Goal: Task Accomplishment & Management: Use online tool/utility

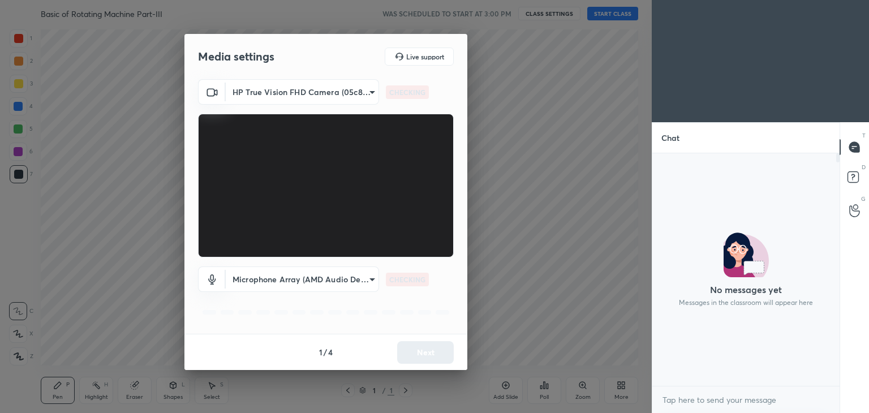
scroll to position [4, 3]
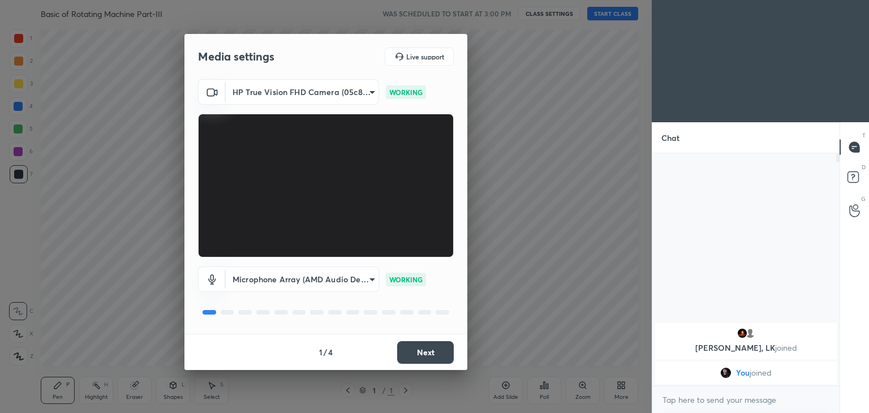
click at [415, 353] on button "Next" at bounding box center [425, 352] width 57 height 23
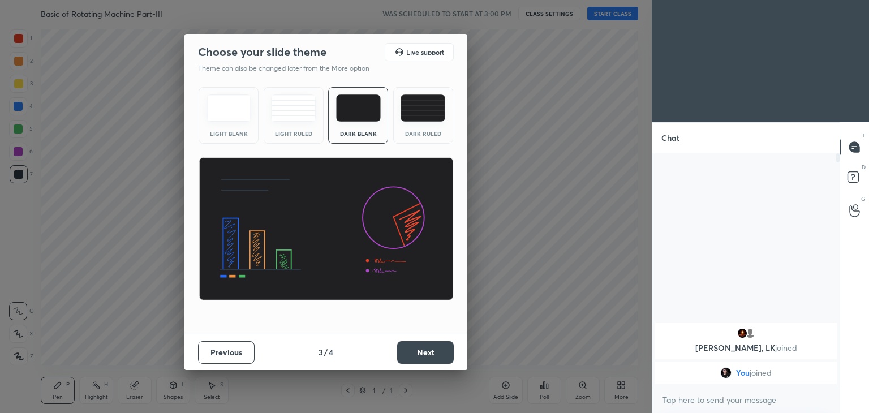
click at [415, 353] on button "Next" at bounding box center [425, 352] width 57 height 23
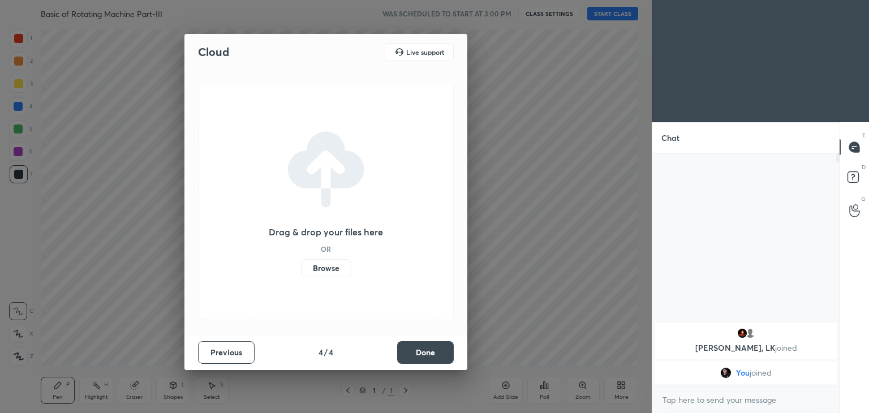
click at [415, 353] on button "Done" at bounding box center [425, 352] width 57 height 23
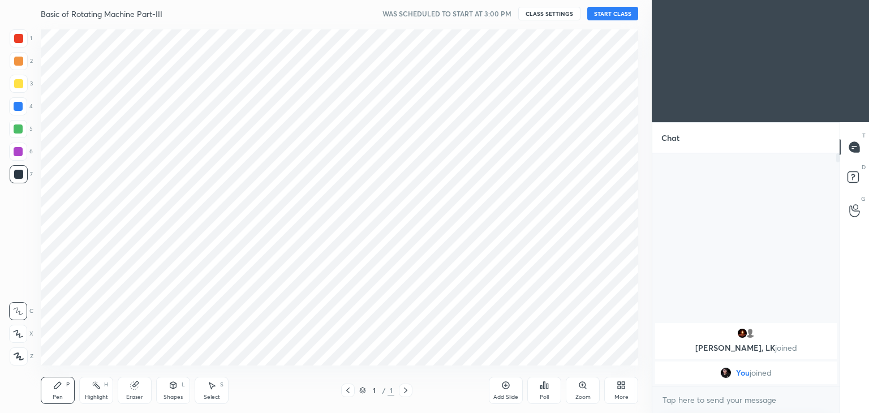
click at [613, 18] on button "START CLASS" at bounding box center [612, 14] width 51 height 14
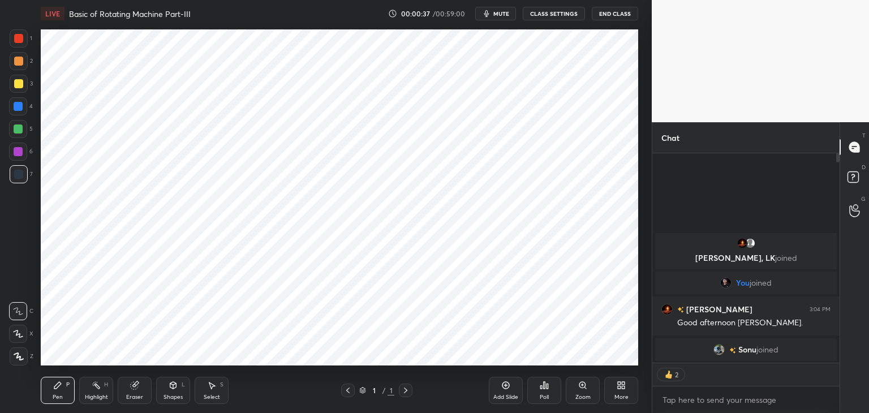
drag, startPoint x: 506, startPoint y: 392, endPoint x: 513, endPoint y: 393, distance: 7.4
click at [505, 392] on div "Add Slide" at bounding box center [506, 390] width 34 height 27
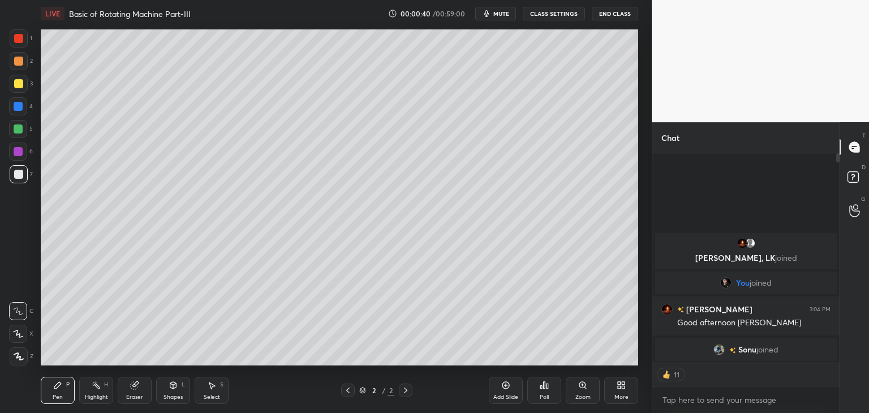
click at [19, 84] on div at bounding box center [18, 83] width 9 height 9
click at [18, 353] on icon at bounding box center [19, 357] width 10 height 8
click at [57, 388] on icon at bounding box center [57, 385] width 7 height 7
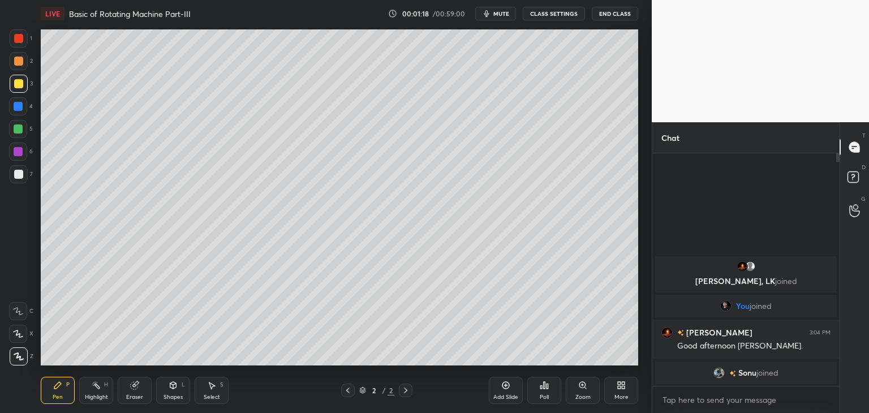
click at [14, 42] on div at bounding box center [19, 38] width 18 height 18
click at [15, 108] on div at bounding box center [18, 106] width 9 height 9
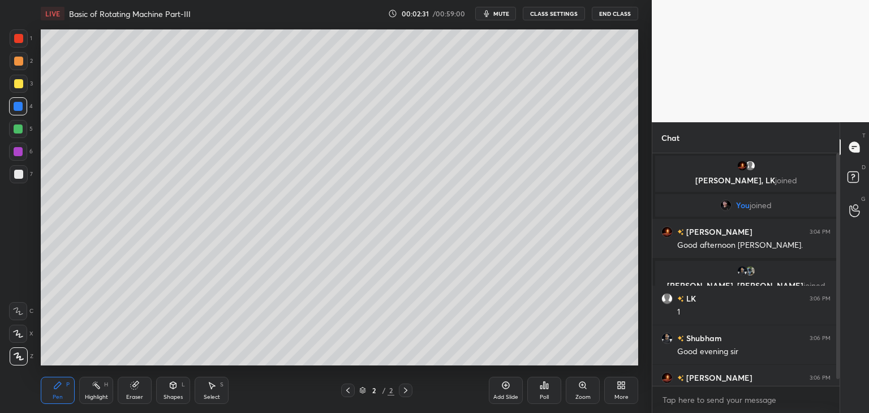
scroll to position [18, 0]
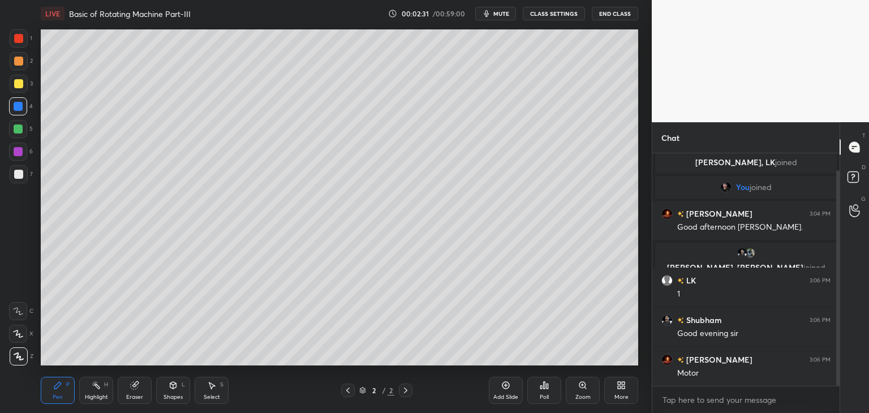
drag, startPoint x: 839, startPoint y: 343, endPoint x: 836, endPoint y: 368, distance: 25.1
click at [836, 370] on div at bounding box center [837, 278] width 3 height 216
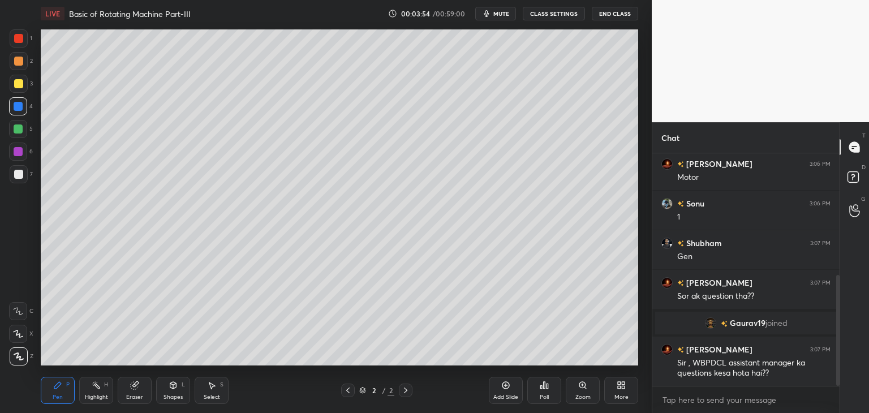
scroll to position [255, 0]
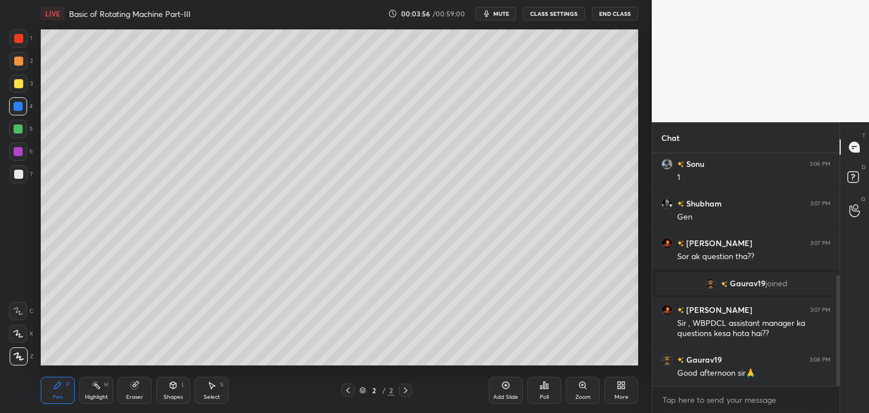
click at [618, 392] on div "More" at bounding box center [621, 390] width 34 height 27
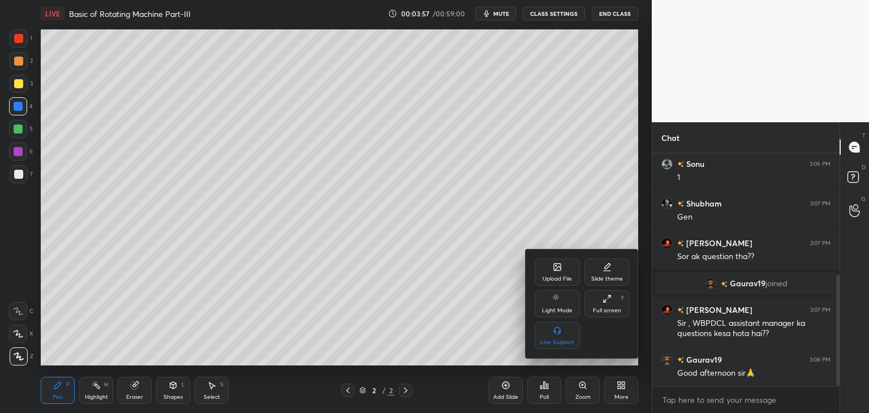
click at [557, 270] on icon at bounding box center [557, 267] width 7 height 7
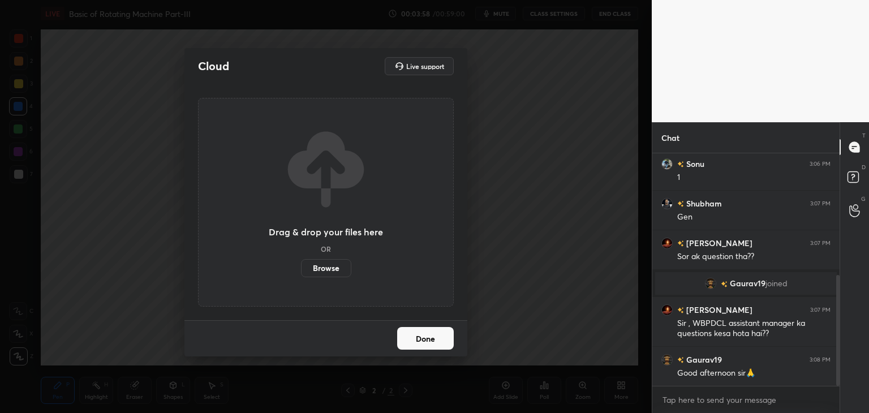
click at [334, 268] on label "Browse" at bounding box center [326, 268] width 50 height 18
click at [301, 268] on input "Browse" at bounding box center [301, 268] width 0 height 18
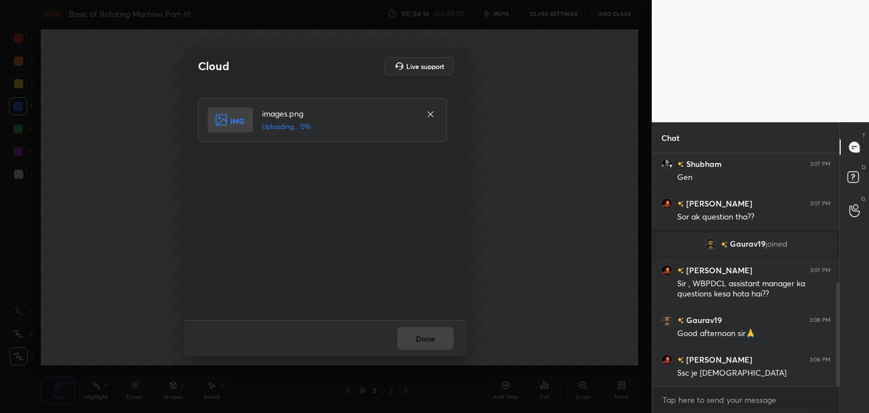
click at [430, 114] on icon at bounding box center [431, 114] width 6 height 6
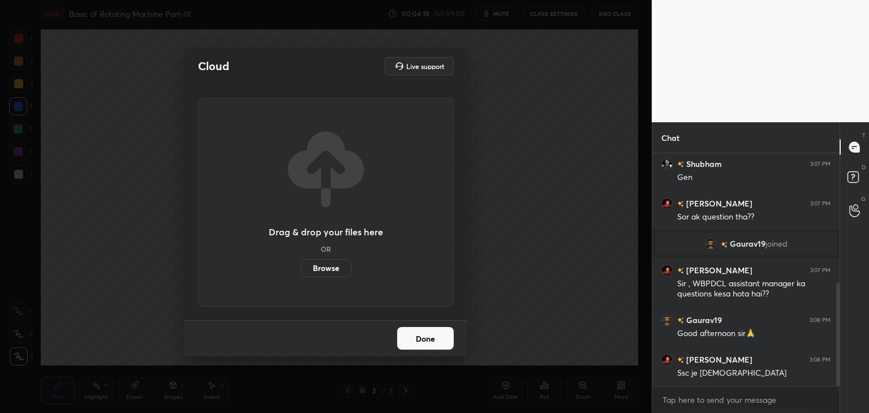
click at [431, 340] on button "Done" at bounding box center [425, 338] width 57 height 23
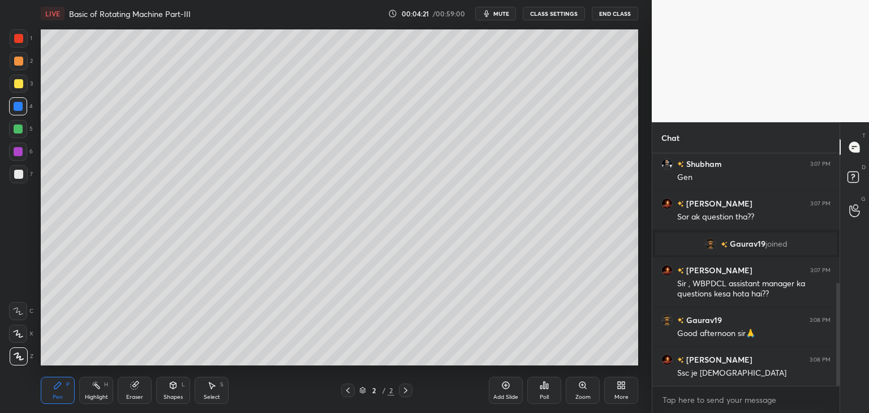
click at [504, 390] on div "Add Slide" at bounding box center [506, 390] width 34 height 27
click at [13, 89] on div at bounding box center [19, 84] width 18 height 18
click at [18, 178] on div at bounding box center [18, 174] width 9 height 9
drag, startPoint x: 174, startPoint y: 385, endPoint x: 156, endPoint y: 388, distance: 18.2
click at [174, 386] on icon at bounding box center [173, 385] width 6 height 7
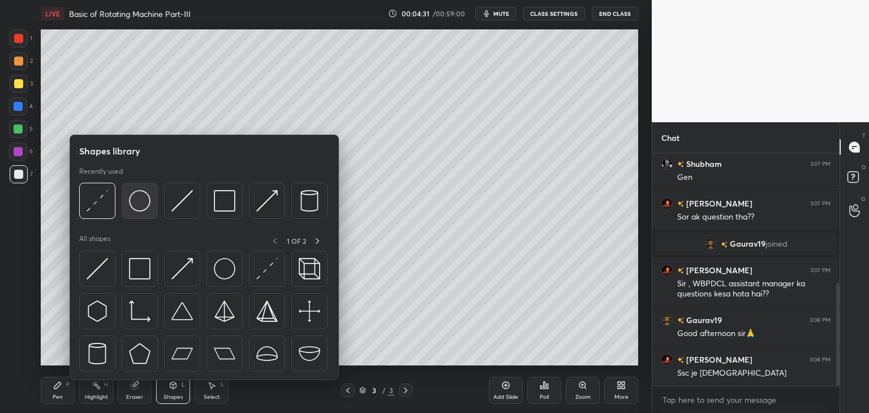
click at [140, 201] on img at bounding box center [140, 201] width 22 height 22
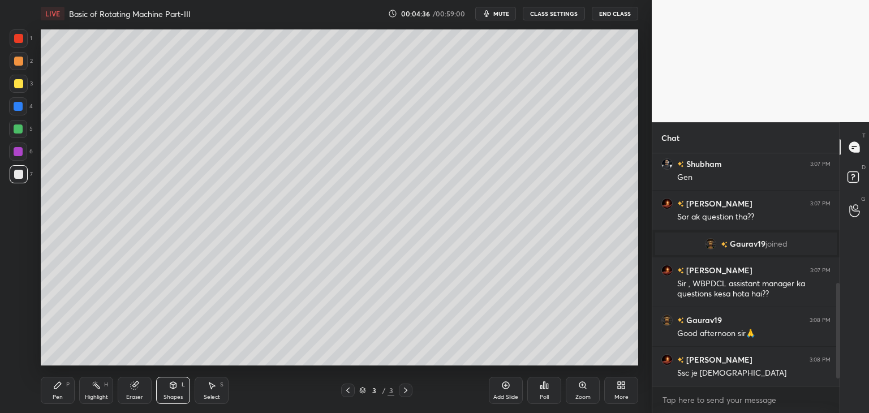
scroll to position [334, 0]
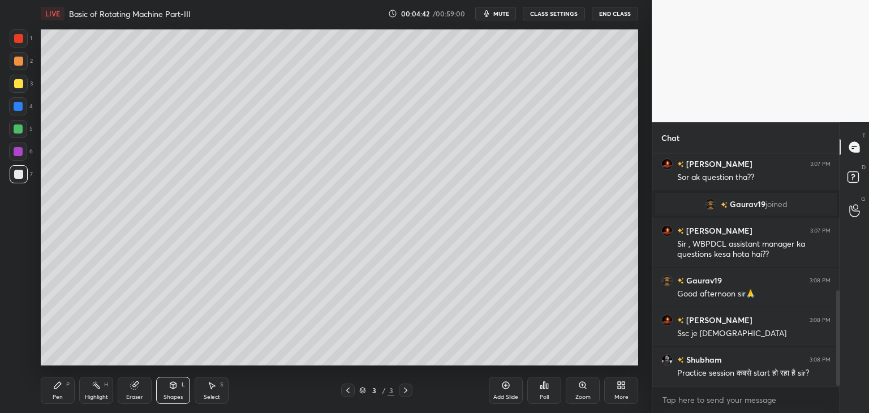
click at [143, 392] on div "Eraser" at bounding box center [135, 390] width 34 height 27
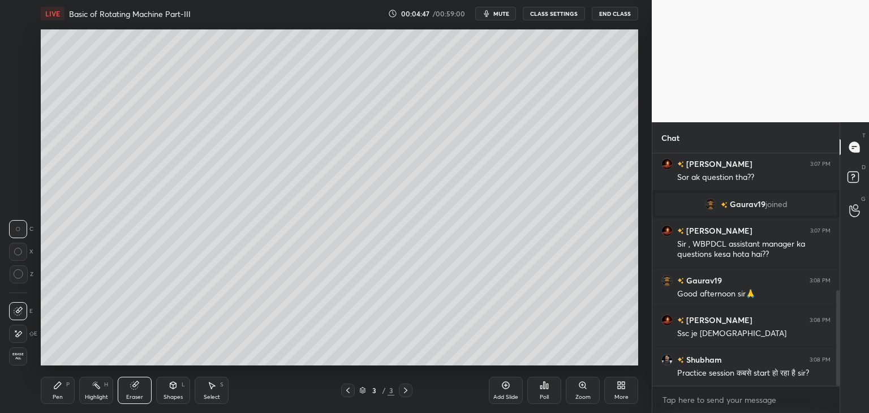
drag, startPoint x: 16, startPoint y: 336, endPoint x: 16, endPoint y: 351, distance: 14.7
click at [17, 336] on icon at bounding box center [19, 334] width 6 height 6
click at [184, 390] on div "Shapes L" at bounding box center [173, 390] width 34 height 27
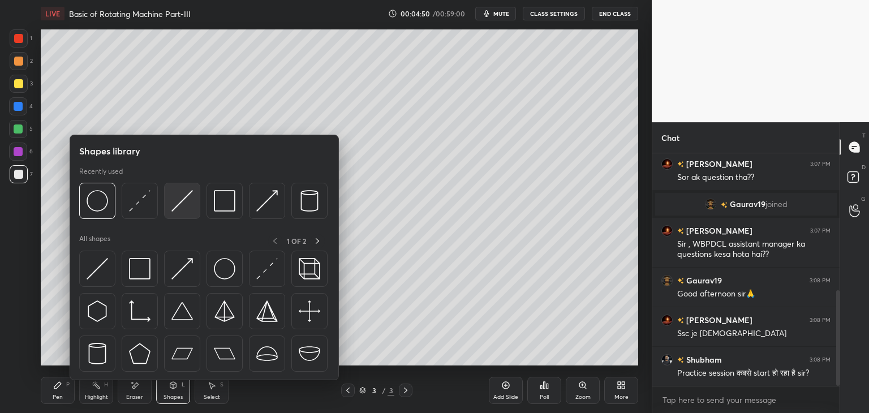
click at [179, 204] on img at bounding box center [182, 201] width 22 height 22
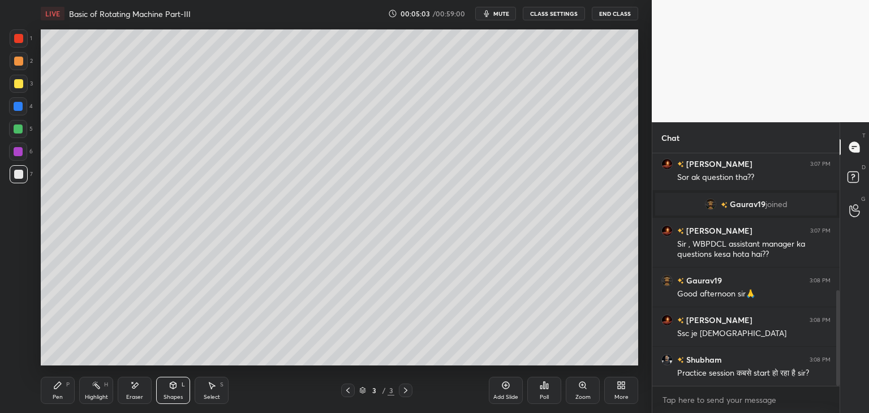
scroll to position [373, 0]
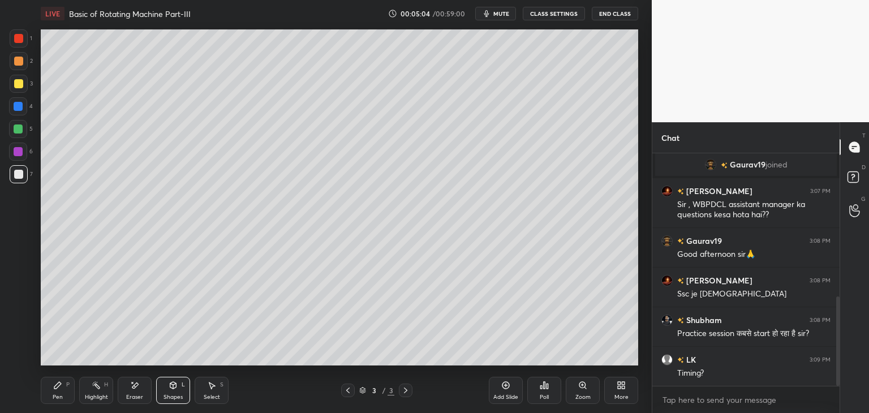
click at [61, 390] on div "Pen P" at bounding box center [58, 390] width 34 height 27
click at [170, 390] on div "Shapes L" at bounding box center [173, 390] width 34 height 27
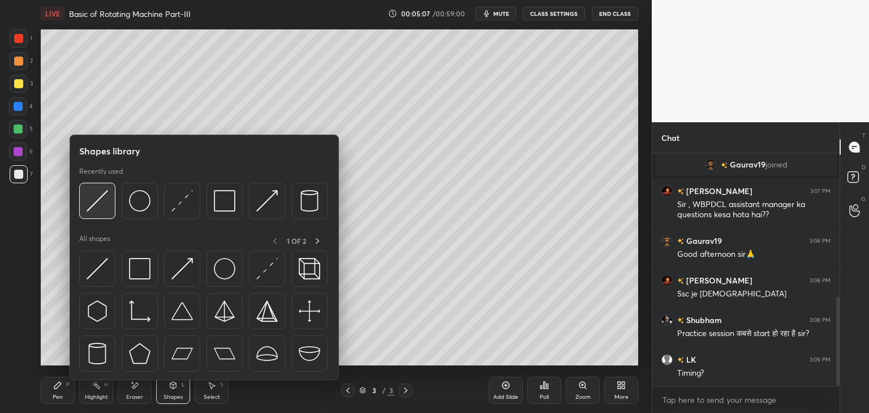
click at [99, 204] on img at bounding box center [98, 201] width 22 height 22
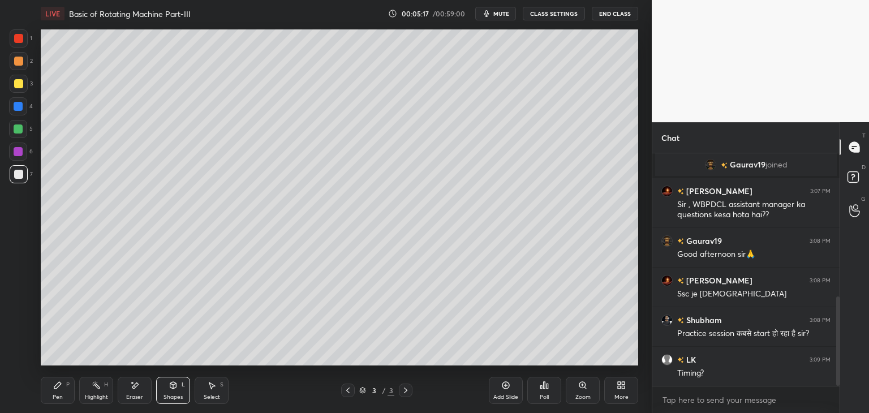
click at [58, 385] on icon at bounding box center [57, 385] width 7 height 7
click at [18, 84] on div at bounding box center [18, 83] width 9 height 9
click at [20, 78] on div at bounding box center [19, 84] width 18 height 18
click at [19, 121] on div at bounding box center [18, 129] width 18 height 18
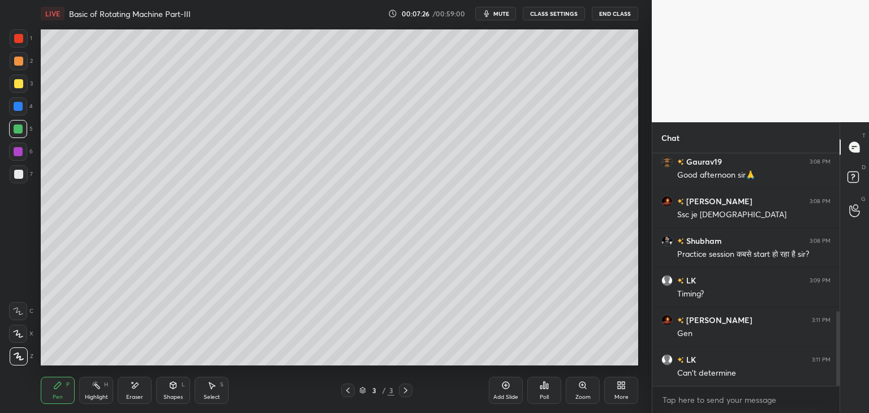
scroll to position [492, 0]
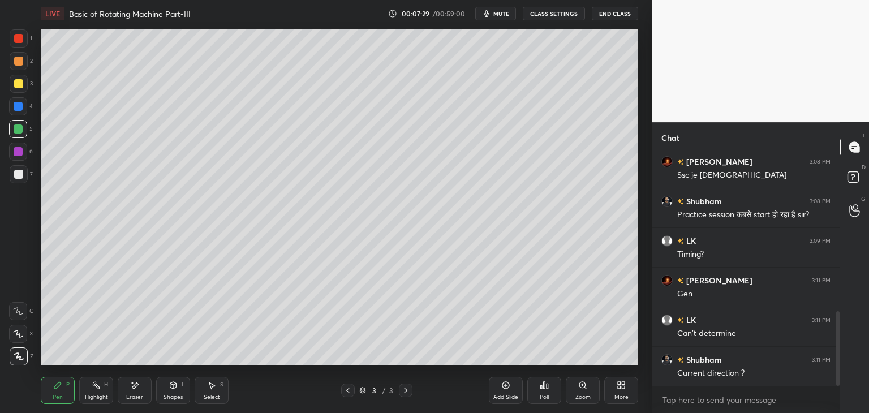
click at [18, 174] on div at bounding box center [18, 174] width 9 height 9
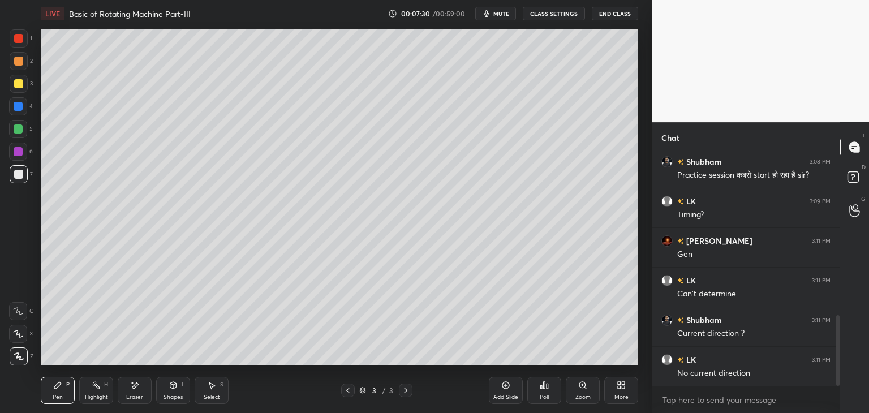
click at [18, 154] on div at bounding box center [18, 151] width 9 height 9
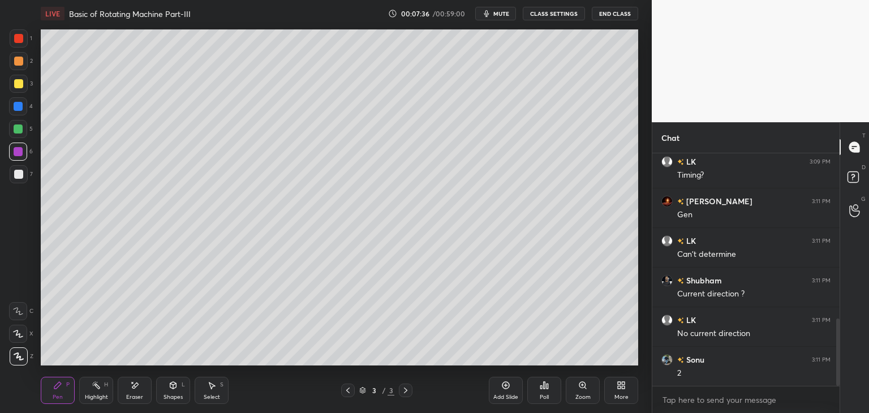
click at [20, 40] on div at bounding box center [18, 38] width 9 height 9
click at [123, 396] on div "Eraser" at bounding box center [135, 390] width 34 height 27
click at [62, 392] on div "Pen P" at bounding box center [58, 390] width 34 height 27
click at [62, 396] on div "Pen" at bounding box center [58, 397] width 10 height 6
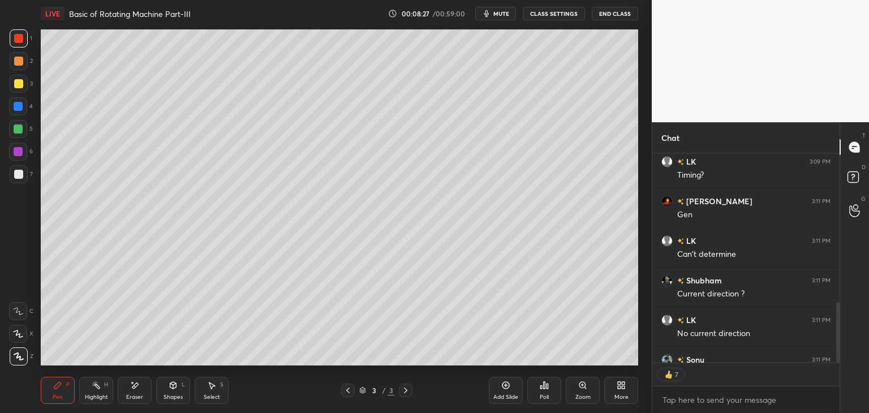
click at [18, 128] on div at bounding box center [18, 128] width 9 height 9
click at [162, 383] on div "Shapes L" at bounding box center [173, 390] width 34 height 27
drag, startPoint x: 141, startPoint y: 390, endPoint x: 127, endPoint y: 399, distance: 17.0
click at [139, 392] on div "Eraser" at bounding box center [135, 390] width 34 height 27
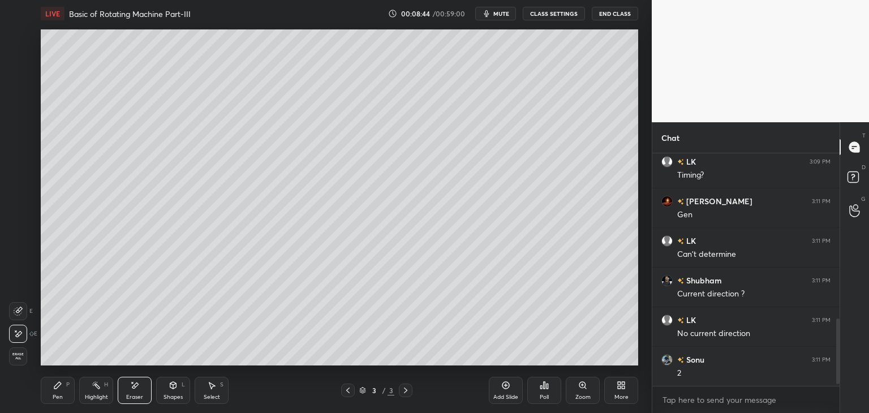
click at [22, 313] on icon at bounding box center [18, 311] width 9 height 9
click at [58, 389] on icon at bounding box center [57, 385] width 9 height 9
click at [21, 125] on div at bounding box center [18, 128] width 9 height 9
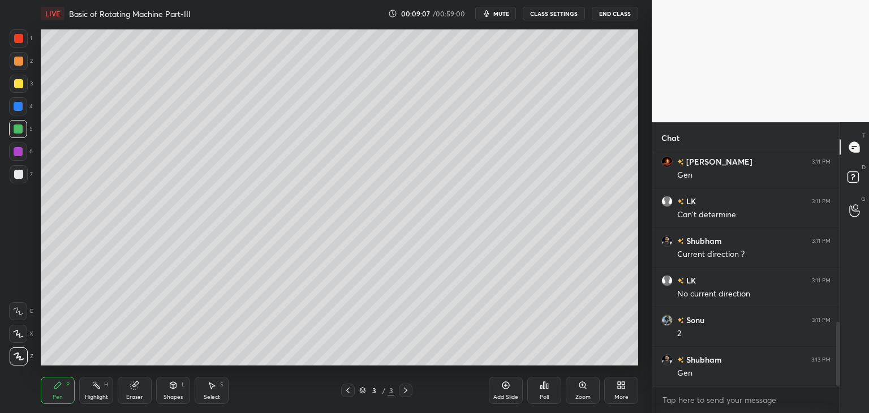
click at [24, 37] on div at bounding box center [19, 38] width 18 height 18
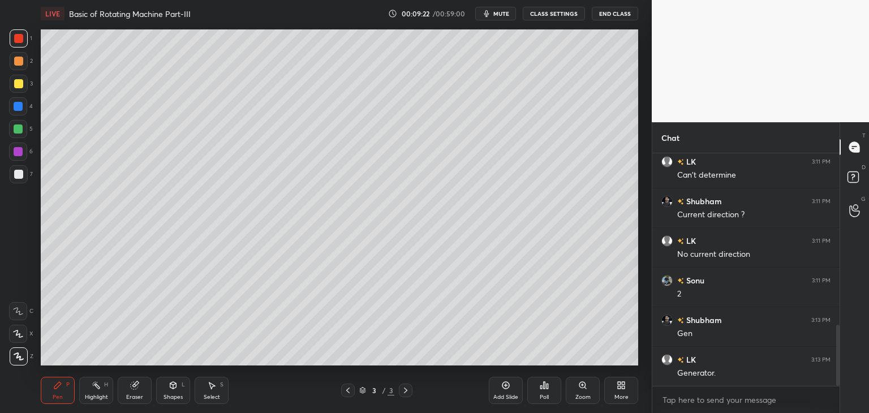
scroll to position [690, 0]
click at [18, 41] on div at bounding box center [18, 38] width 9 height 9
click at [23, 114] on div at bounding box center [18, 106] width 18 height 18
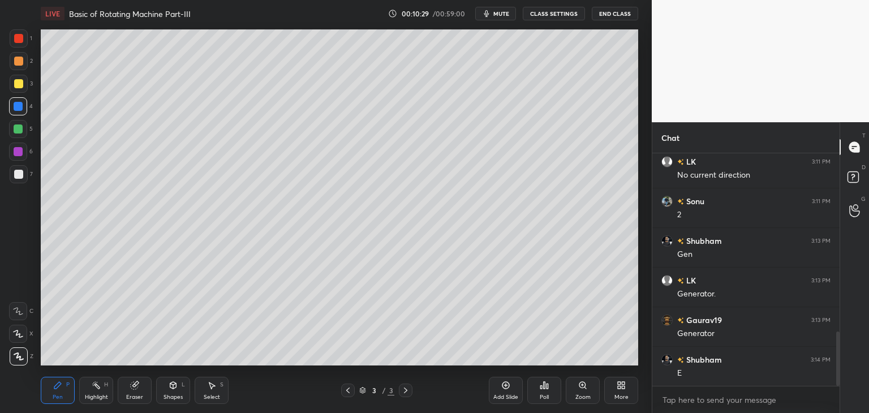
scroll to position [770, 0]
click at [16, 84] on div at bounding box center [18, 83] width 9 height 9
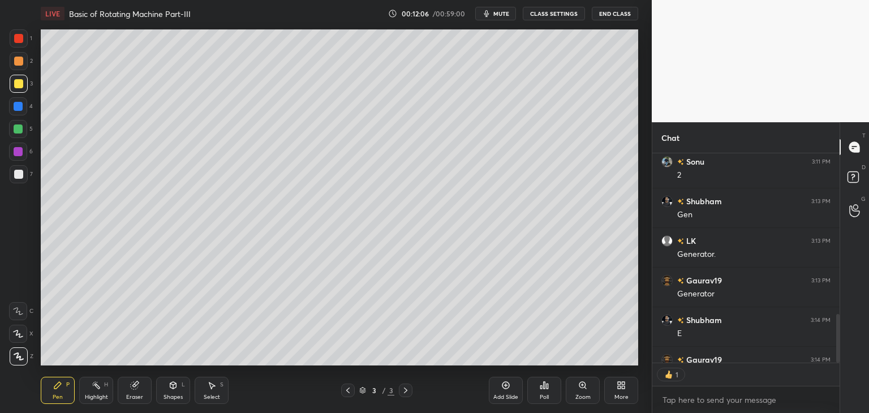
scroll to position [4, 3]
click at [20, 37] on div at bounding box center [18, 38] width 9 height 9
click at [506, 388] on icon at bounding box center [505, 385] width 9 height 9
click at [133, 395] on div "Eraser" at bounding box center [134, 397] width 17 height 6
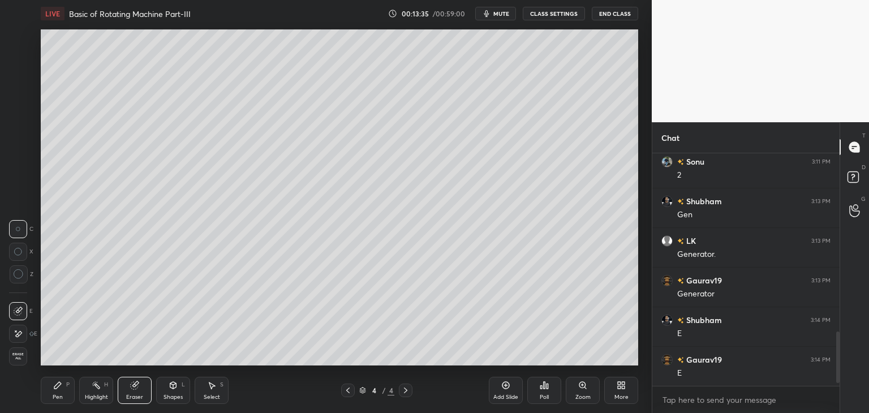
drag, startPoint x: 63, startPoint y: 390, endPoint x: 49, endPoint y: 410, distance: 24.8
click at [62, 390] on div "Pen P" at bounding box center [58, 390] width 34 height 27
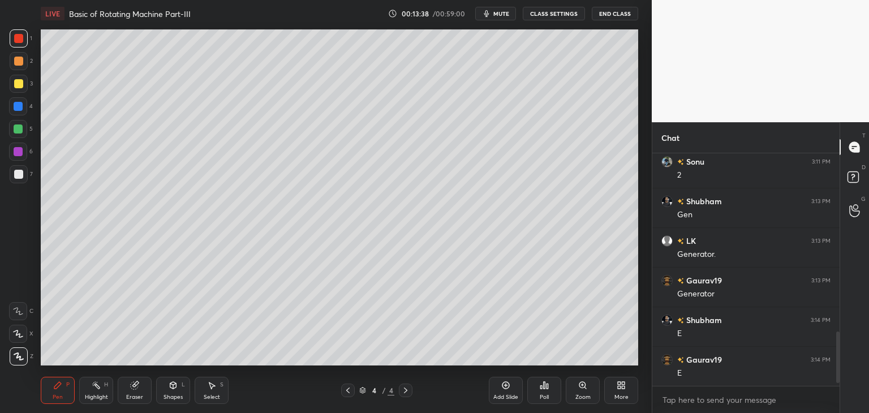
click at [18, 107] on div at bounding box center [18, 106] width 9 height 9
click at [20, 175] on div at bounding box center [18, 174] width 9 height 9
click at [63, 392] on div "Pen P" at bounding box center [58, 390] width 34 height 27
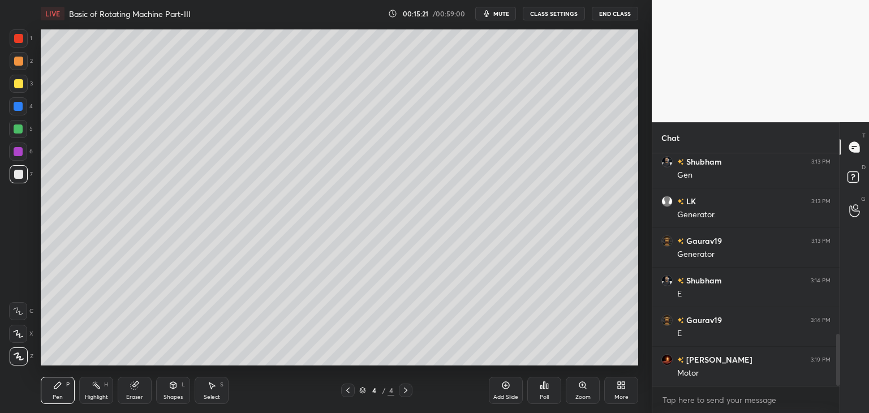
click at [137, 391] on div "Eraser" at bounding box center [135, 390] width 34 height 27
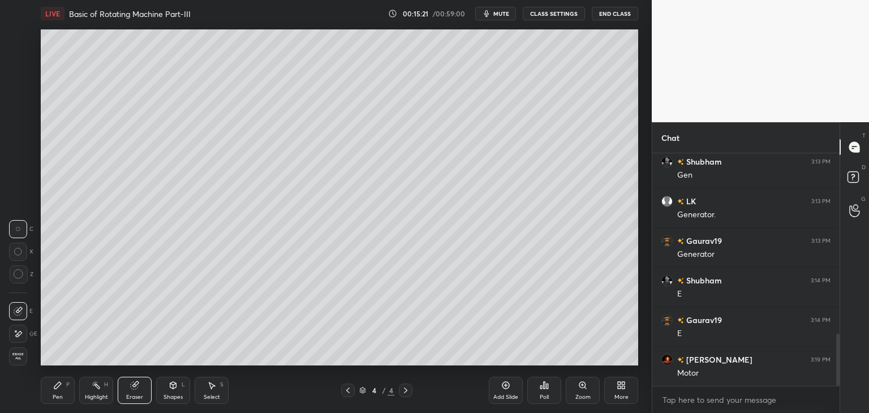
click at [174, 389] on icon at bounding box center [173, 385] width 9 height 9
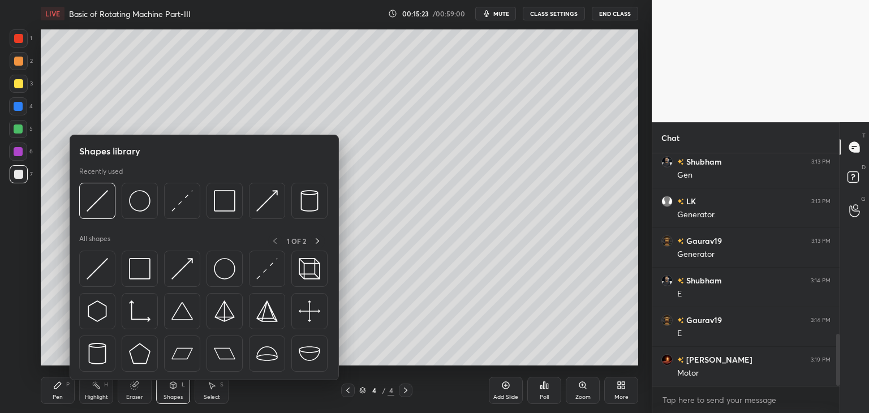
click at [54, 394] on div "Pen" at bounding box center [58, 397] width 10 height 6
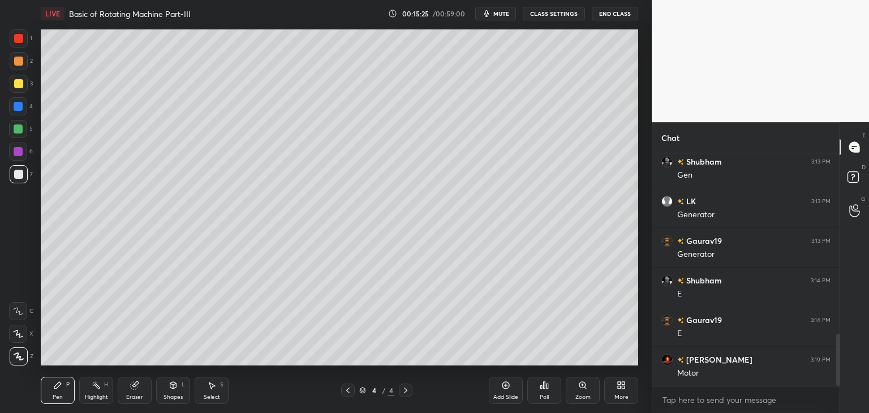
click at [134, 389] on icon at bounding box center [134, 385] width 7 height 7
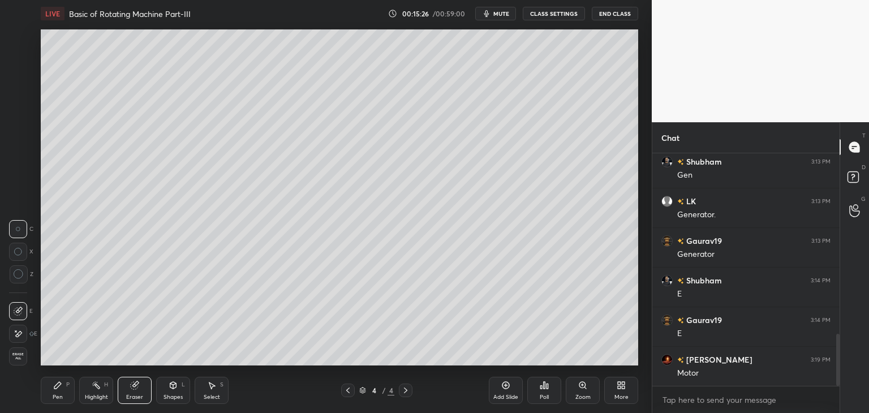
click at [20, 333] on icon at bounding box center [19, 334] width 6 height 6
click at [63, 386] on div "Pen P" at bounding box center [58, 390] width 34 height 27
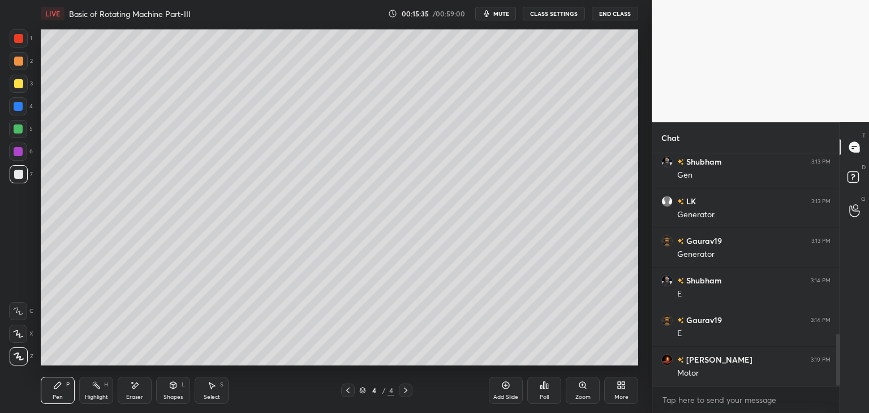
click at [172, 397] on div "Shapes" at bounding box center [173, 397] width 19 height 6
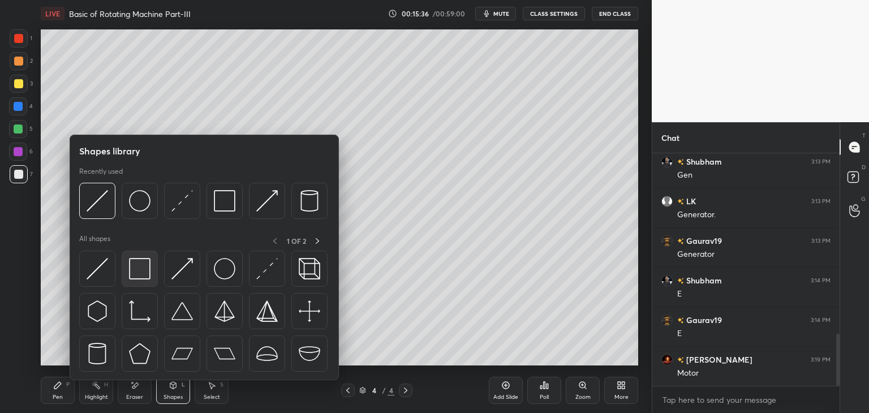
click at [141, 276] on img at bounding box center [140, 269] width 22 height 22
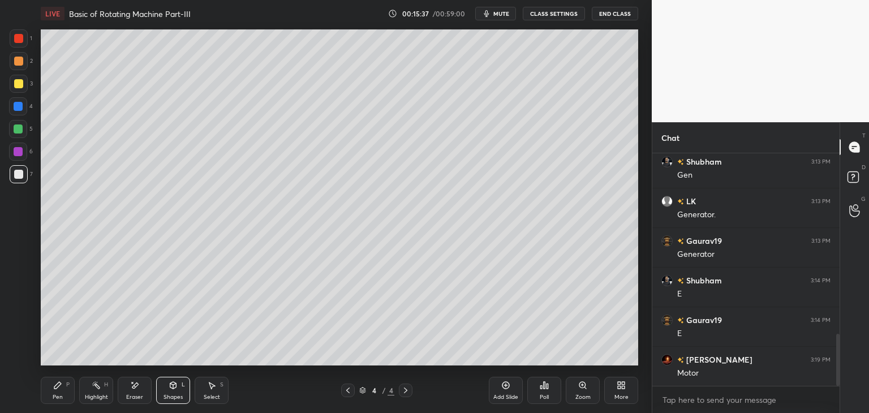
click at [16, 127] on div at bounding box center [18, 128] width 9 height 9
click at [59, 391] on div "Pen P" at bounding box center [58, 390] width 34 height 27
click at [23, 334] on div at bounding box center [18, 334] width 18 height 18
click at [140, 388] on div "Eraser" at bounding box center [135, 390] width 34 height 27
click at [19, 312] on icon at bounding box center [18, 311] width 9 height 9
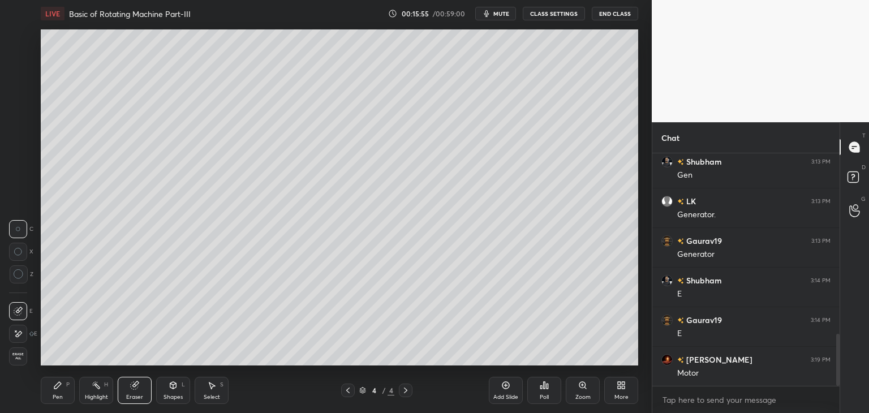
click at [20, 334] on icon at bounding box center [18, 334] width 9 height 10
click at [57, 399] on div "Pen" at bounding box center [58, 397] width 10 height 6
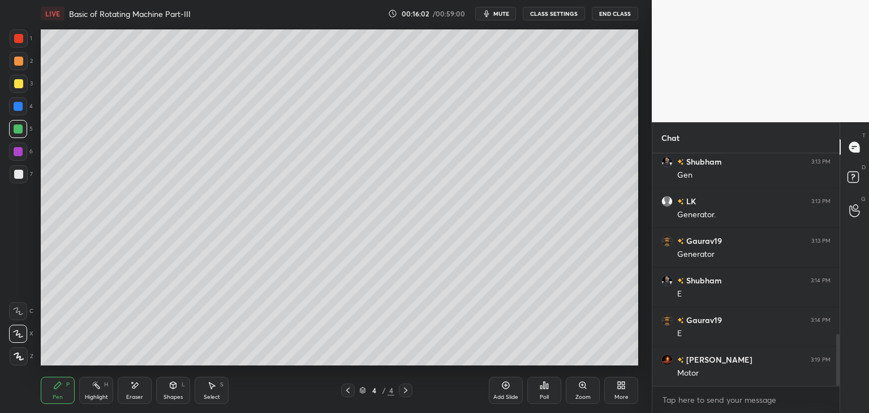
click at [21, 94] on div "3" at bounding box center [21, 86] width 23 height 23
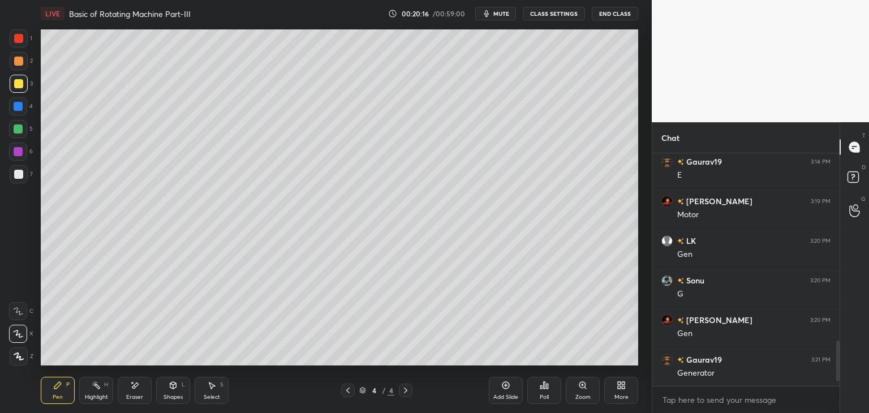
scroll to position [229, 184]
click at [619, 387] on icon at bounding box center [619, 387] width 3 height 3
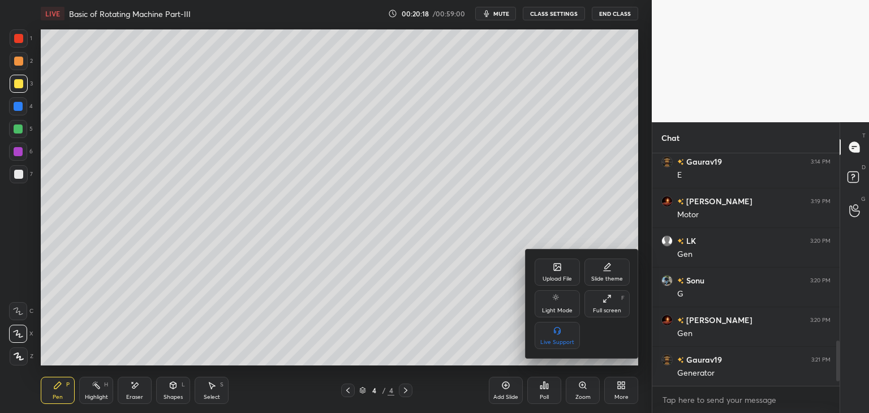
click at [558, 273] on div "Upload File" at bounding box center [557, 272] width 45 height 27
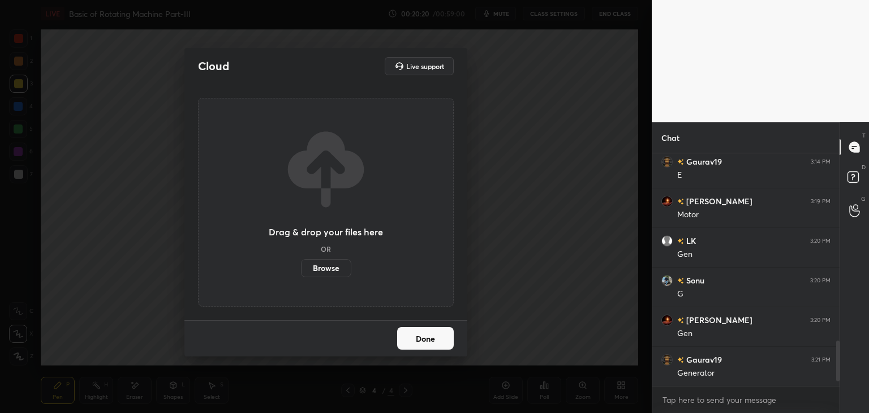
click at [321, 274] on label "Browse" at bounding box center [326, 268] width 50 height 18
click at [301, 274] on input "Browse" at bounding box center [301, 268] width 0 height 18
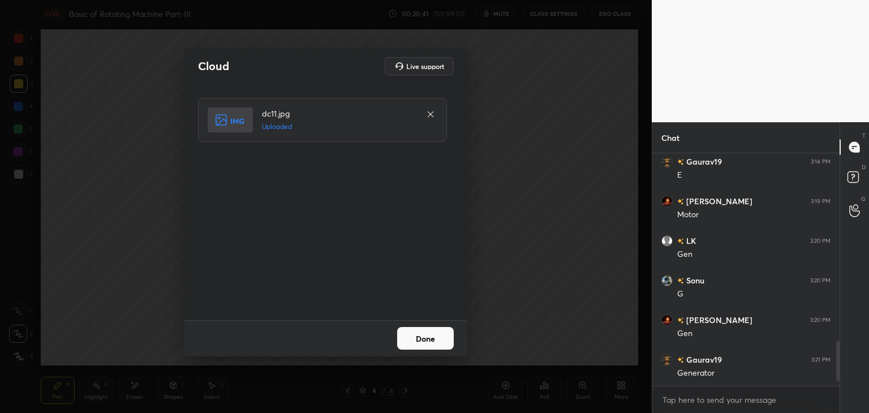
click at [433, 341] on button "Done" at bounding box center [425, 338] width 57 height 23
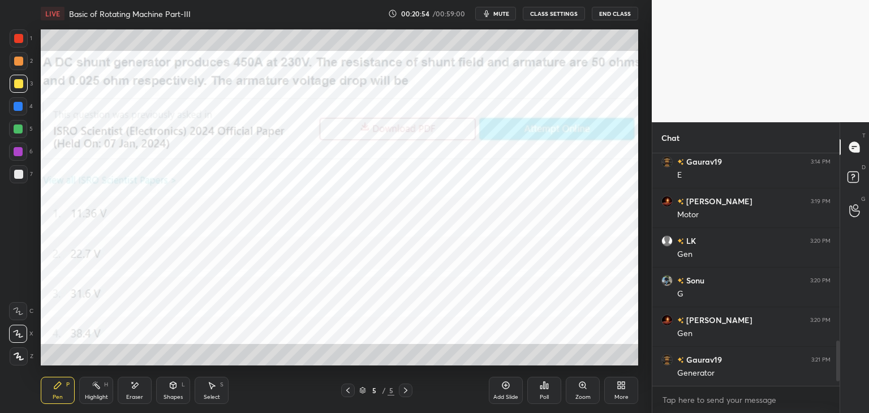
click at [21, 41] on div at bounding box center [18, 38] width 9 height 9
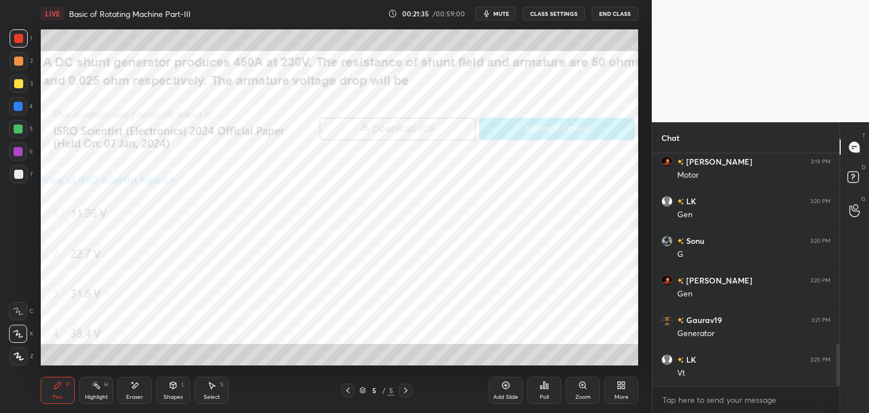
scroll to position [1047, 0]
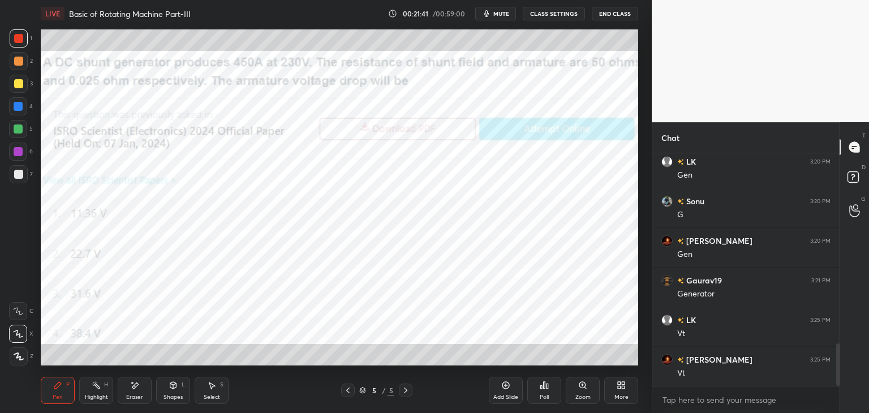
click at [348, 391] on icon at bounding box center [347, 390] width 9 height 9
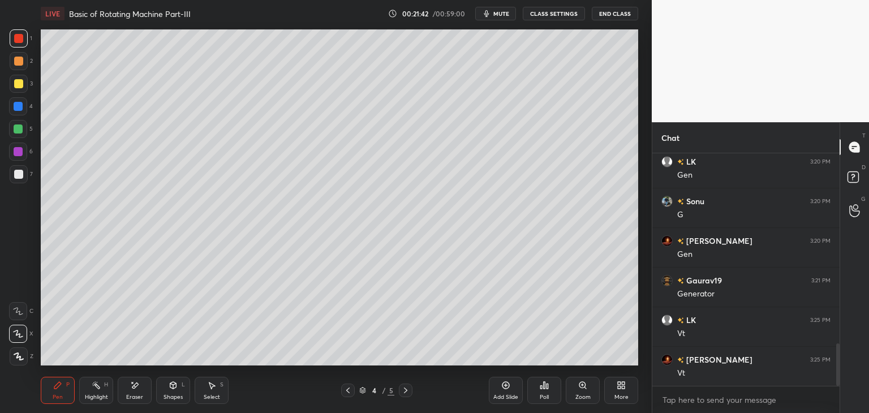
click at [352, 387] on icon at bounding box center [347, 390] width 9 height 9
click at [406, 392] on icon at bounding box center [405, 390] width 9 height 9
click at [408, 395] on div at bounding box center [406, 391] width 14 height 14
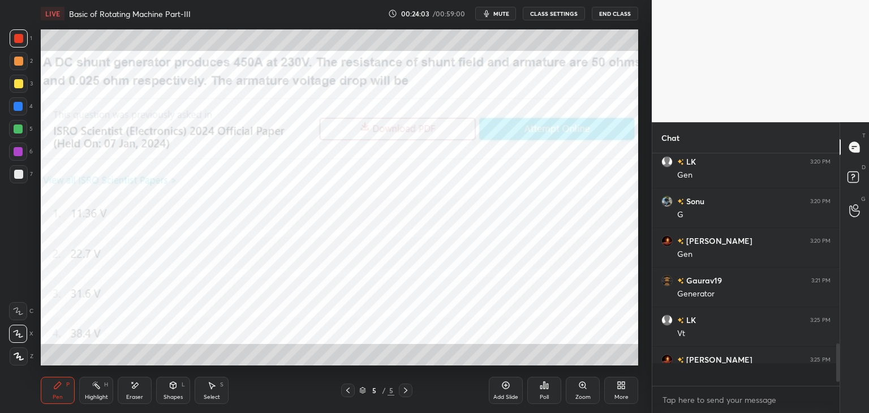
scroll to position [229, 184]
click at [624, 392] on div "More" at bounding box center [621, 390] width 34 height 27
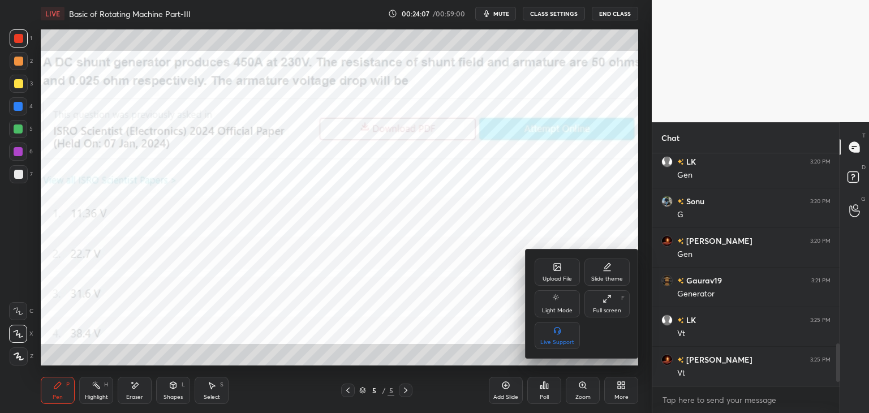
click at [561, 270] on icon at bounding box center [557, 267] width 7 height 7
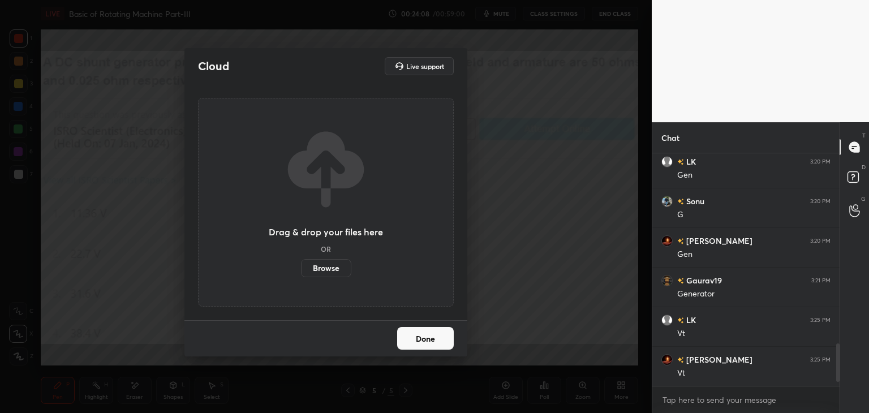
click at [323, 267] on label "Browse" at bounding box center [326, 268] width 50 height 18
click at [301, 267] on input "Browse" at bounding box center [301, 268] width 0 height 18
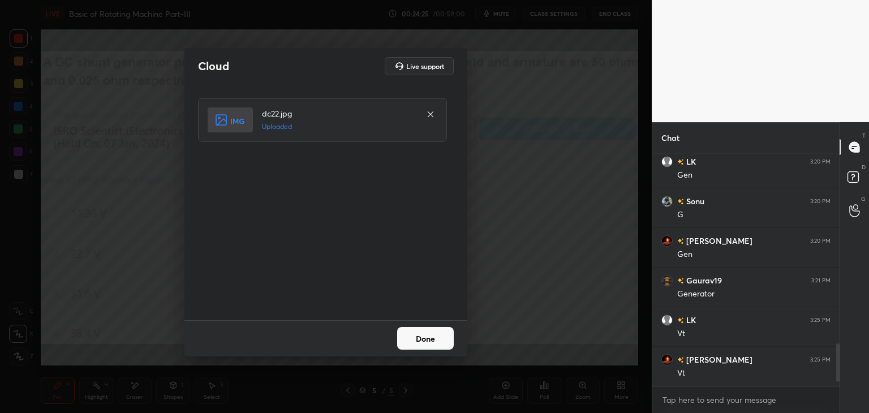
click at [428, 340] on button "Done" at bounding box center [425, 338] width 57 height 23
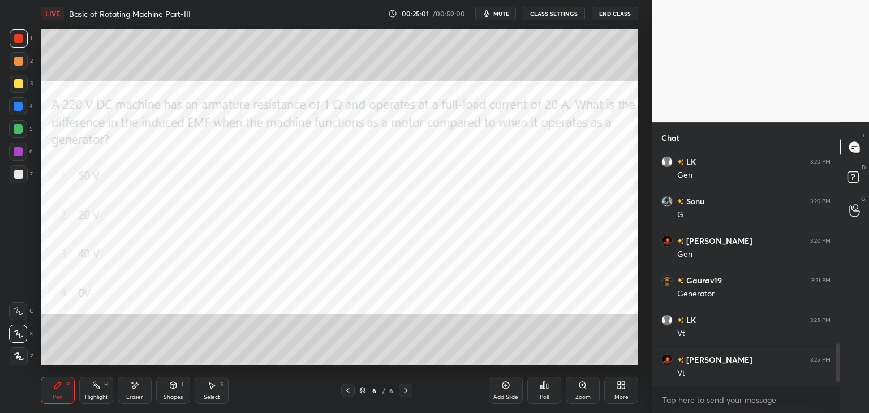
click at [22, 130] on div at bounding box center [18, 128] width 9 height 9
click at [346, 393] on icon at bounding box center [347, 390] width 9 height 9
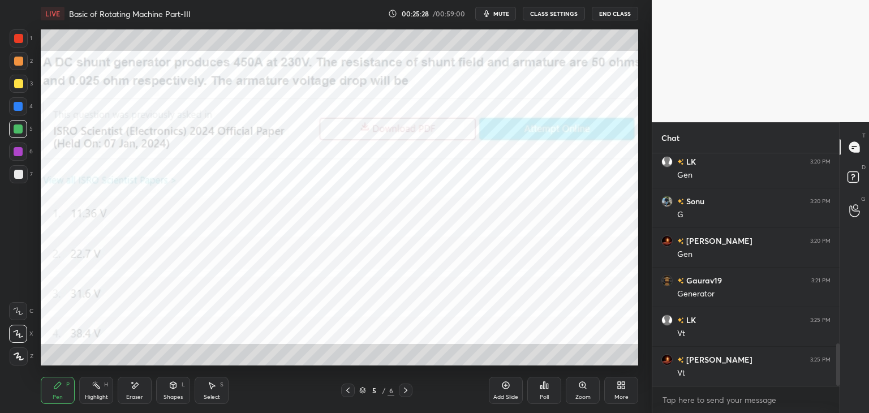
click at [349, 392] on icon at bounding box center [347, 390] width 9 height 9
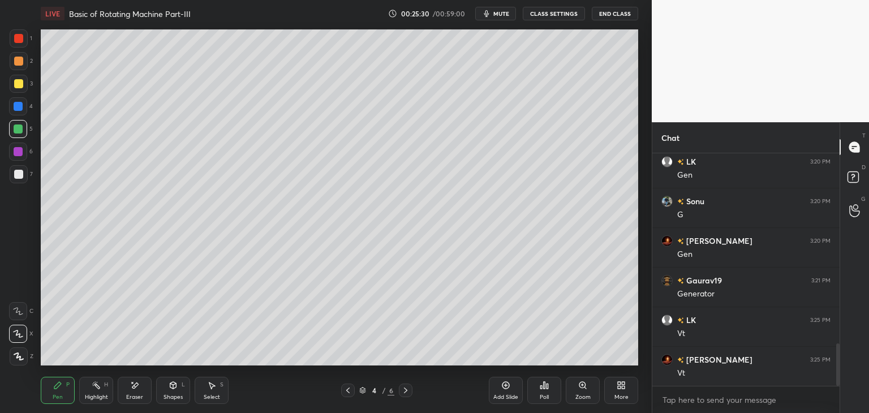
click at [495, 386] on div "Add Slide" at bounding box center [506, 390] width 34 height 27
click at [172, 389] on icon at bounding box center [173, 385] width 9 height 9
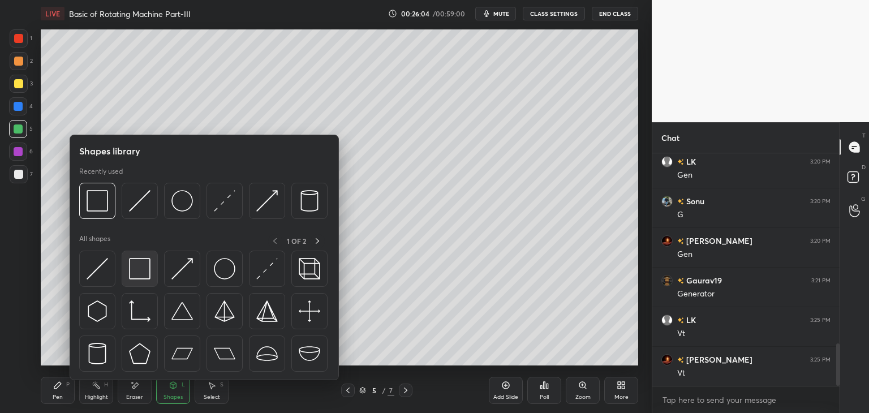
click at [137, 264] on img at bounding box center [140, 269] width 22 height 22
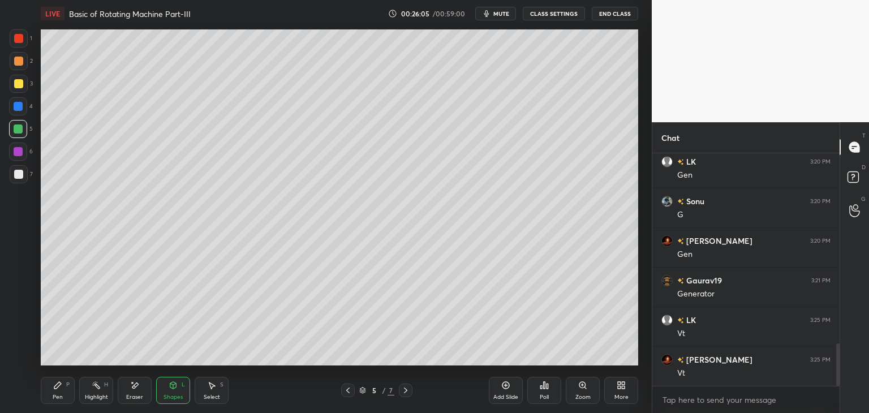
click at [19, 39] on div at bounding box center [18, 38] width 9 height 9
click at [65, 392] on div "Pen P" at bounding box center [58, 390] width 34 height 27
click at [20, 86] on div at bounding box center [18, 83] width 9 height 9
click at [512, 388] on div "Add Slide" at bounding box center [506, 390] width 34 height 27
click at [354, 391] on div at bounding box center [348, 391] width 14 height 14
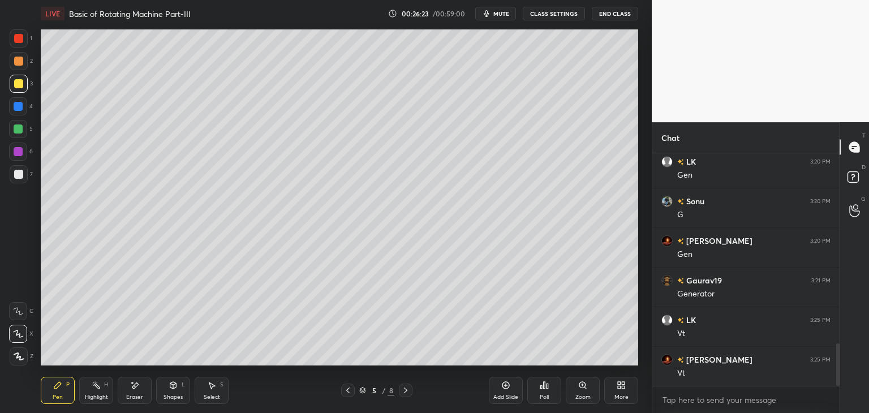
drag, startPoint x: 351, startPoint y: 391, endPoint x: 356, endPoint y: 393, distance: 6.1
click at [351, 390] on icon at bounding box center [347, 390] width 9 height 9
click at [507, 390] on div "Add Slide" at bounding box center [506, 390] width 34 height 27
click at [22, 38] on div at bounding box center [18, 38] width 9 height 9
click at [20, 106] on div at bounding box center [18, 106] width 9 height 9
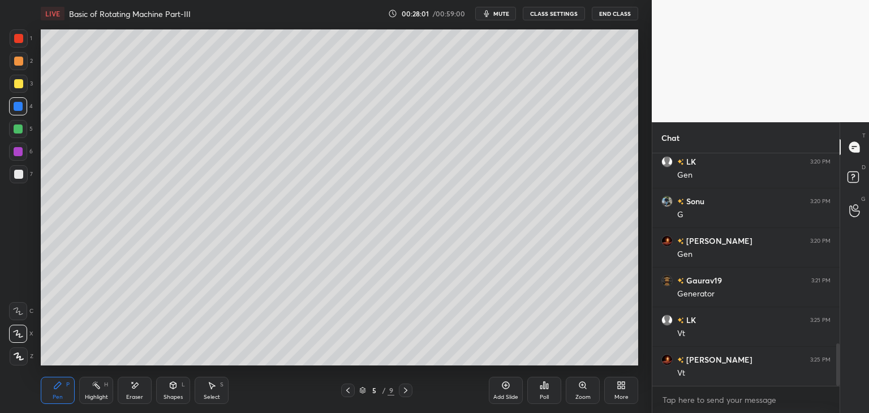
drag, startPoint x: 497, startPoint y: 392, endPoint x: 524, endPoint y: 408, distance: 31.0
click at [498, 393] on div "Add Slide" at bounding box center [506, 390] width 34 height 27
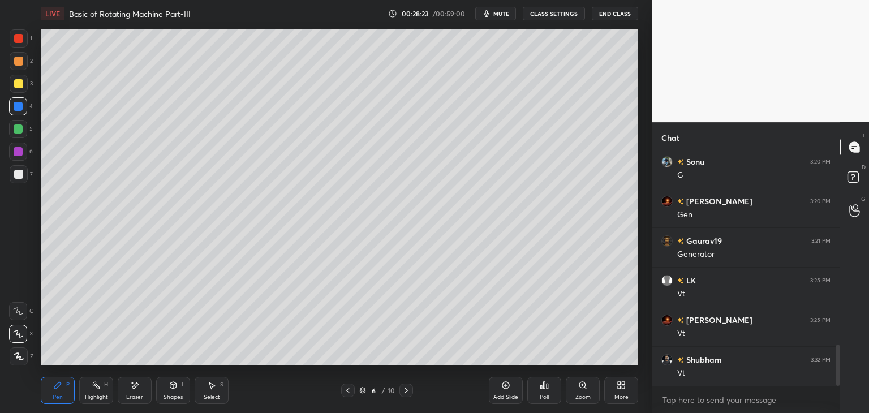
scroll to position [1126, 0]
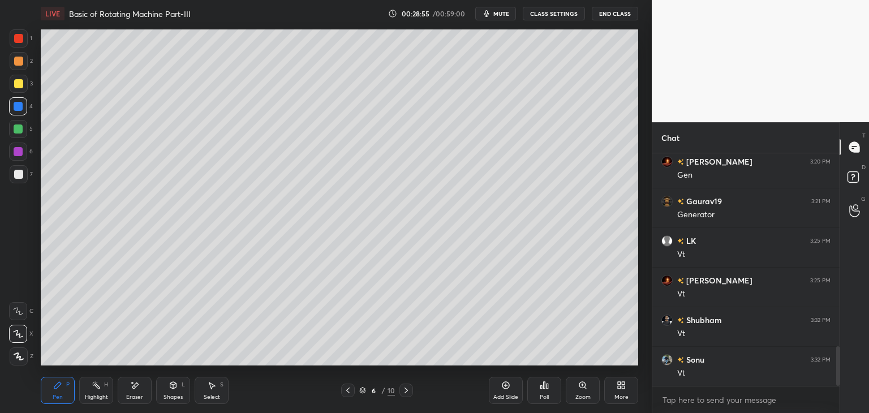
click at [20, 39] on div at bounding box center [18, 38] width 9 height 9
click at [504, 386] on icon at bounding box center [505, 385] width 9 height 9
click at [16, 82] on div at bounding box center [18, 83] width 9 height 9
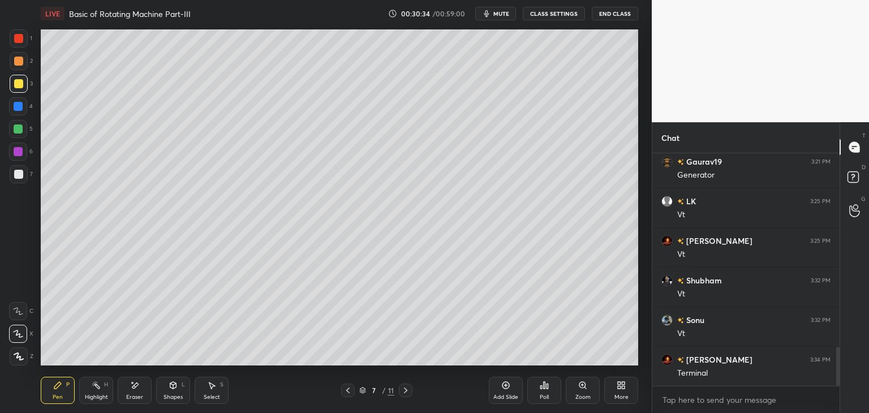
click at [23, 40] on div at bounding box center [18, 38] width 9 height 9
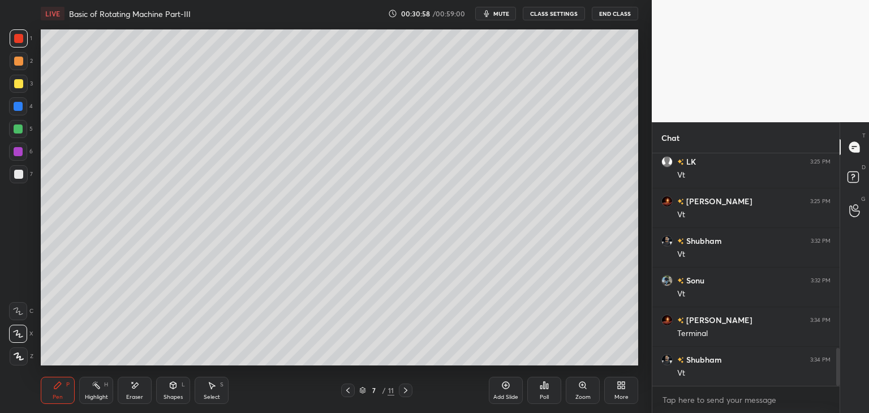
click at [26, 111] on div at bounding box center [18, 106] width 18 height 18
click at [23, 42] on div at bounding box center [19, 38] width 18 height 18
click at [22, 128] on div at bounding box center [18, 128] width 9 height 9
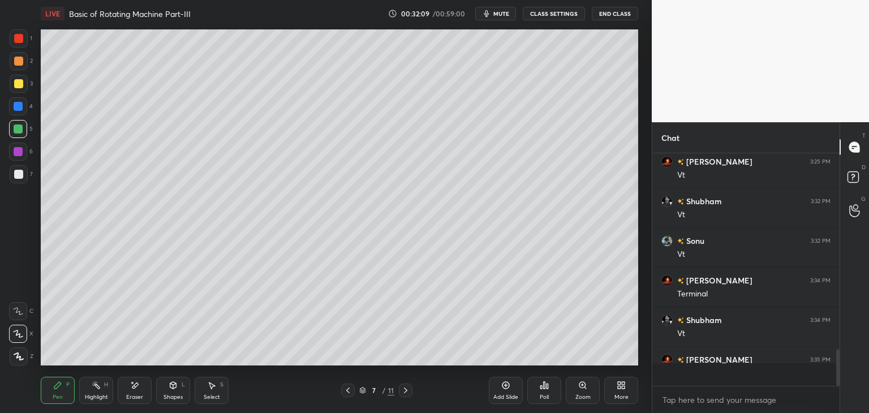
scroll to position [1245, 0]
click at [510, 390] on div "Add Slide" at bounding box center [506, 390] width 34 height 27
drag, startPoint x: 512, startPoint y: 386, endPoint x: 519, endPoint y: 384, distance: 7.7
click at [512, 385] on div "Add Slide" at bounding box center [506, 390] width 34 height 27
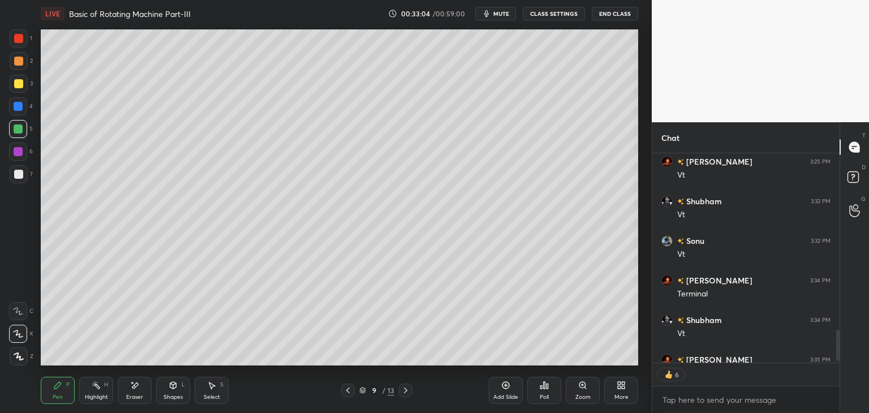
type textarea "x"
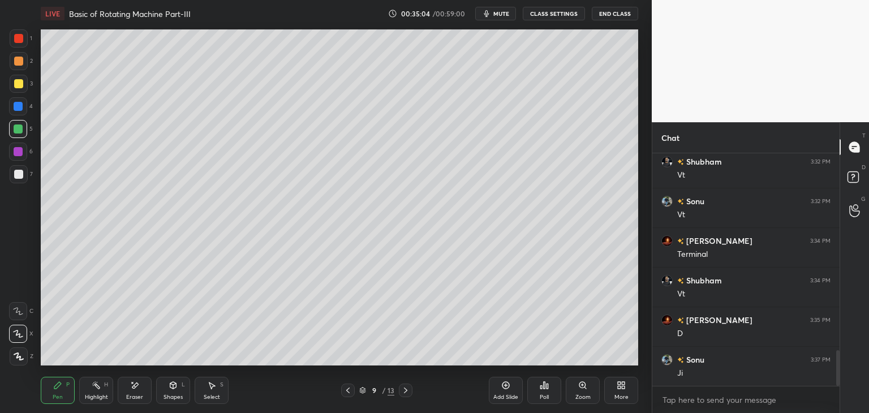
click at [620, 381] on icon at bounding box center [621, 385] width 9 height 9
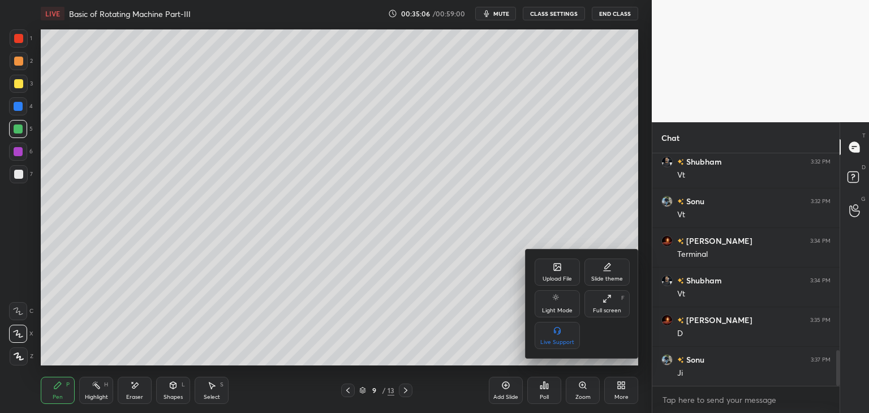
click at [555, 277] on div "Upload File" at bounding box center [557, 279] width 29 height 6
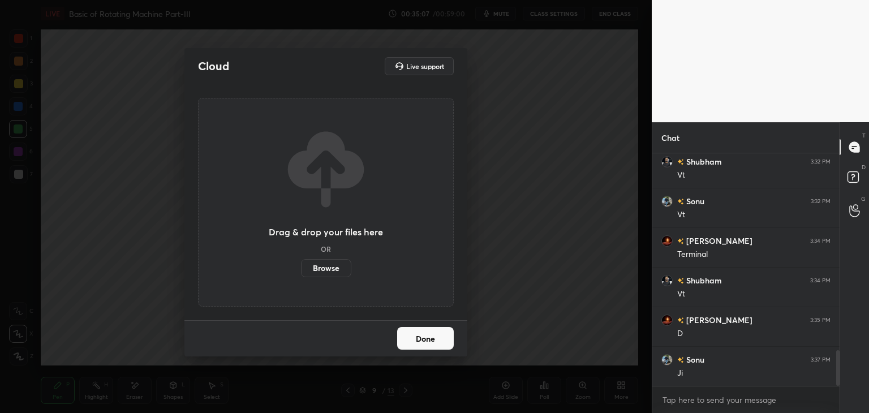
click at [345, 273] on label "Browse" at bounding box center [326, 268] width 50 height 18
click at [301, 273] on input "Browse" at bounding box center [301, 268] width 0 height 18
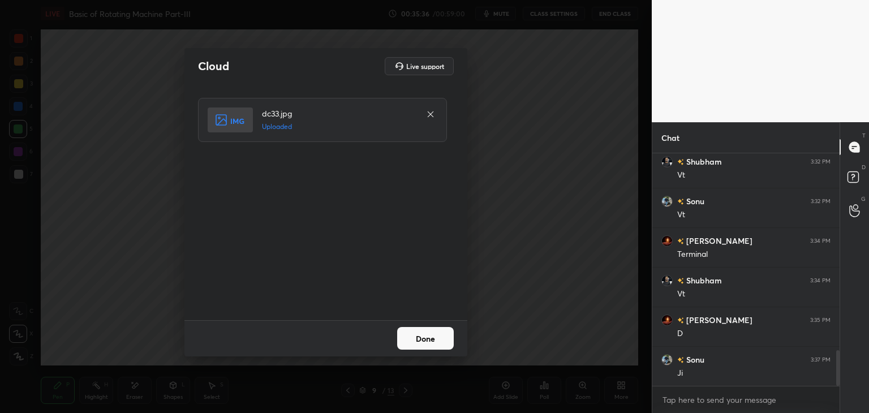
click at [442, 342] on button "Done" at bounding box center [425, 338] width 57 height 23
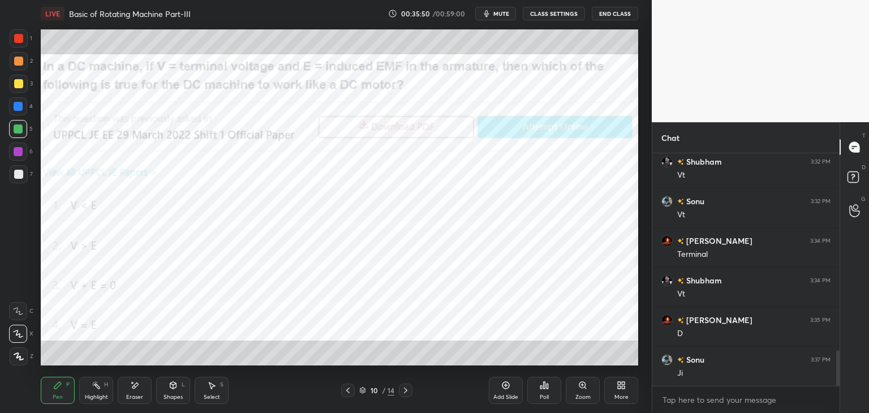
click at [546, 392] on div "Poll" at bounding box center [544, 390] width 34 height 27
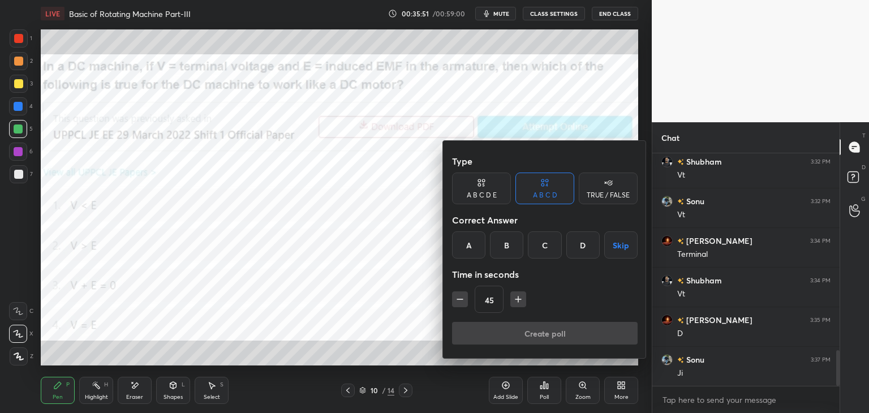
drag, startPoint x: 502, startPoint y: 233, endPoint x: 505, endPoint y: 272, distance: 39.7
click at [505, 233] on div "B" at bounding box center [506, 244] width 33 height 27
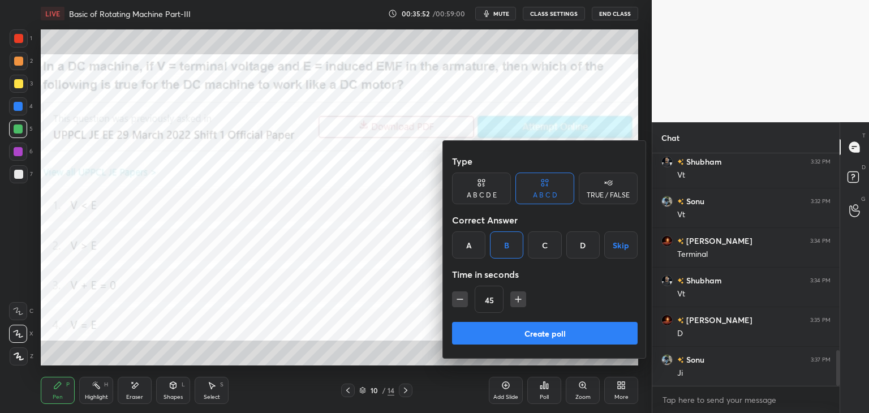
click at [516, 296] on icon "button" at bounding box center [518, 299] width 11 height 11
type input "60"
click at [509, 325] on button "Create poll" at bounding box center [545, 333] width 186 height 23
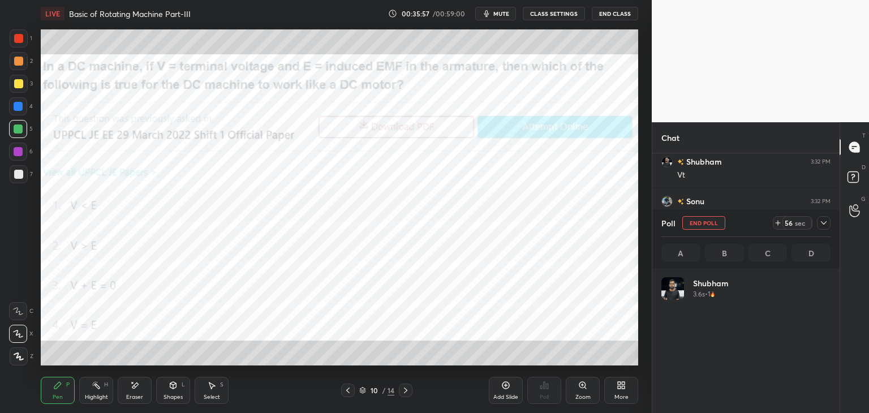
scroll to position [132, 166]
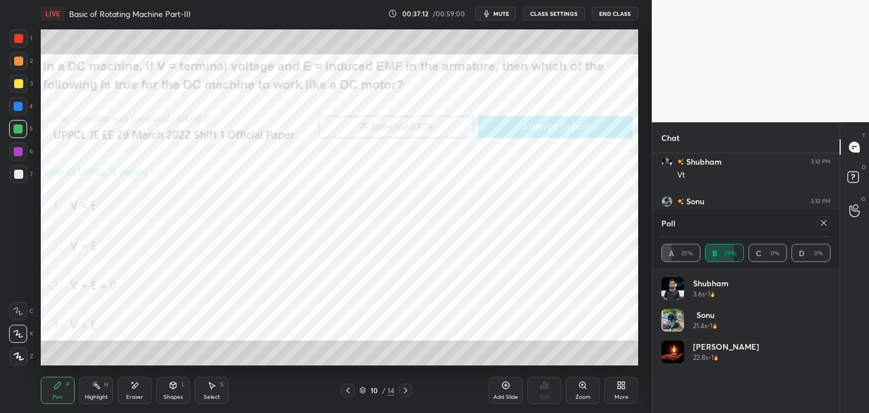
click at [25, 36] on div at bounding box center [19, 38] width 18 height 18
click at [346, 386] on icon at bounding box center [347, 390] width 9 height 9
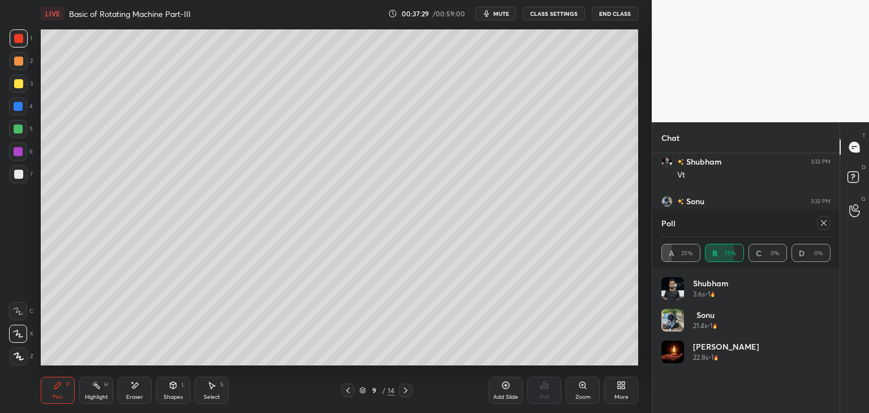
click at [349, 391] on icon at bounding box center [347, 390] width 9 height 9
click at [352, 392] on icon at bounding box center [347, 390] width 9 height 9
click at [351, 394] on icon at bounding box center [347, 390] width 9 height 9
drag, startPoint x: 346, startPoint y: 390, endPoint x: 343, endPoint y: 398, distance: 7.9
click at [345, 390] on icon at bounding box center [347, 390] width 9 height 9
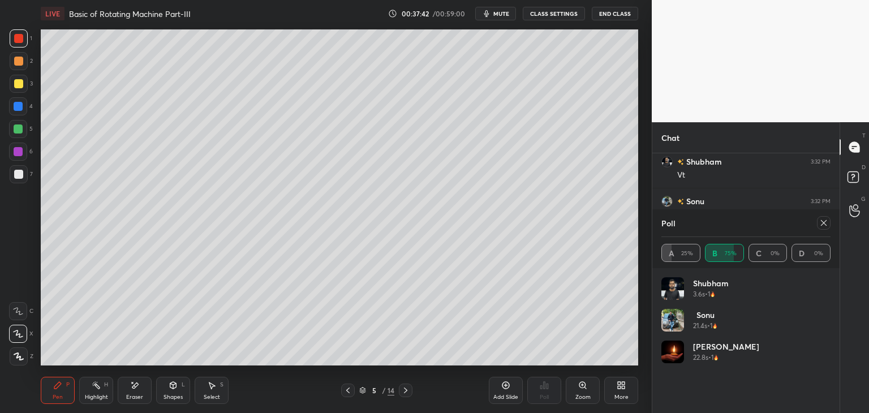
click at [349, 388] on icon at bounding box center [347, 390] width 9 height 9
click at [403, 395] on div at bounding box center [406, 391] width 14 height 14
click at [407, 392] on icon at bounding box center [405, 390] width 9 height 9
click at [406, 392] on icon at bounding box center [405, 390] width 9 height 9
click at [407, 393] on icon at bounding box center [405, 390] width 9 height 9
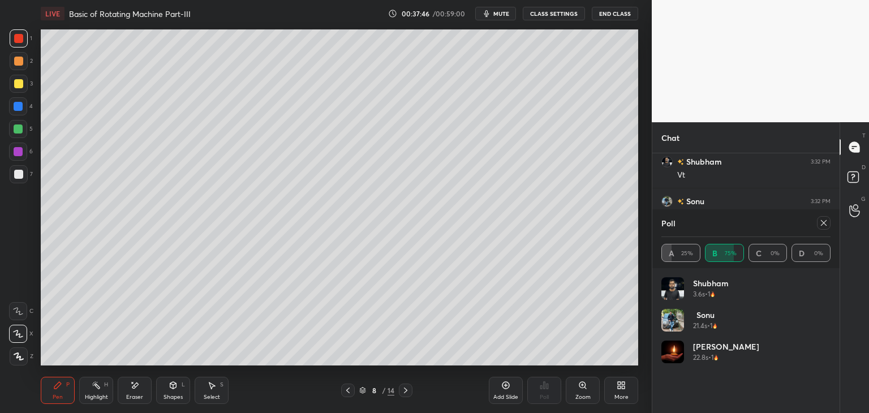
click at [407, 393] on icon at bounding box center [405, 390] width 9 height 9
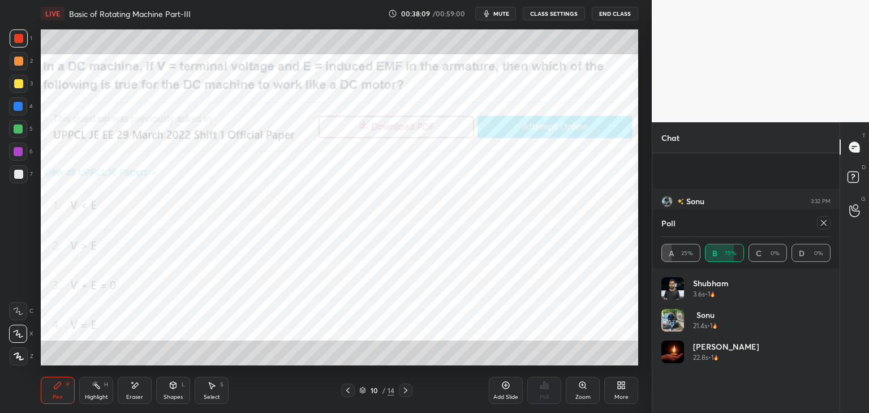
scroll to position [1383, 0]
click at [823, 225] on icon at bounding box center [823, 222] width 9 height 9
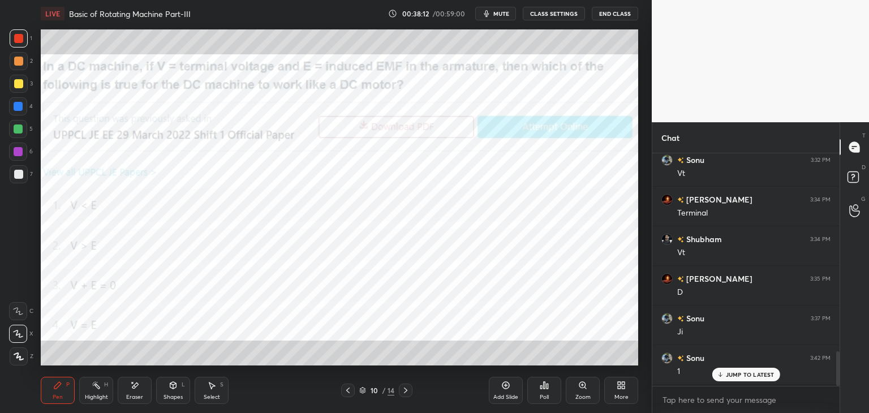
scroll to position [0, 0]
click at [506, 386] on icon at bounding box center [505, 385] width 3 height 3
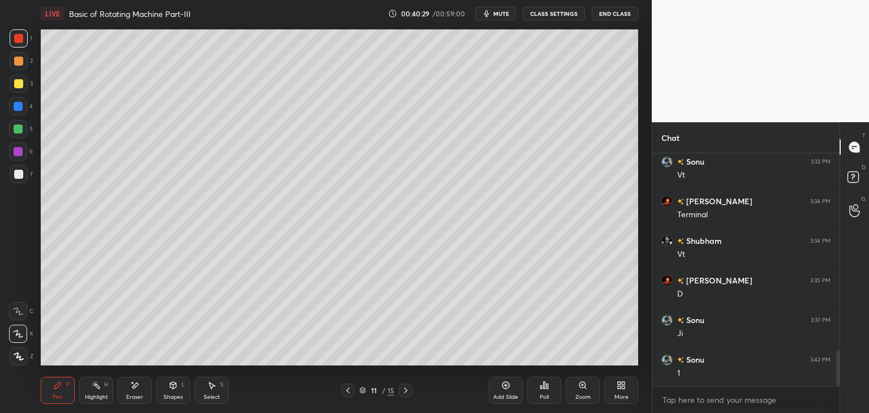
click at [625, 385] on icon at bounding box center [621, 385] width 9 height 9
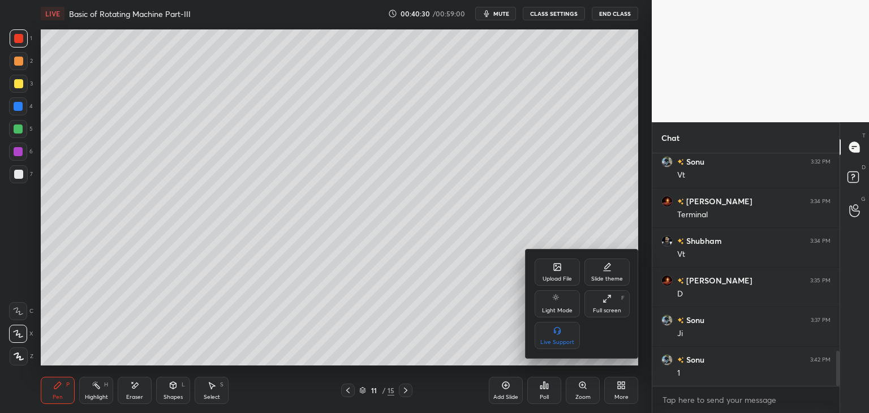
click at [562, 286] on div "Upload File" at bounding box center [557, 272] width 45 height 27
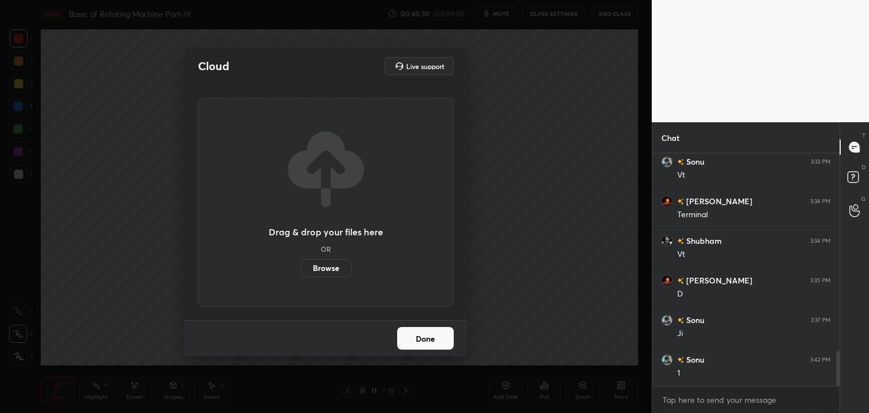
click at [327, 271] on label "Browse" at bounding box center [326, 268] width 50 height 18
click at [301, 271] on input "Browse" at bounding box center [301, 268] width 0 height 18
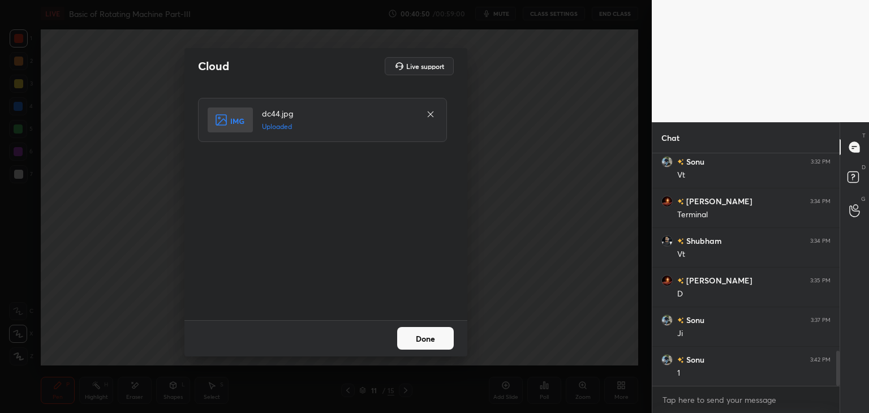
click at [423, 337] on button "Done" at bounding box center [425, 338] width 57 height 23
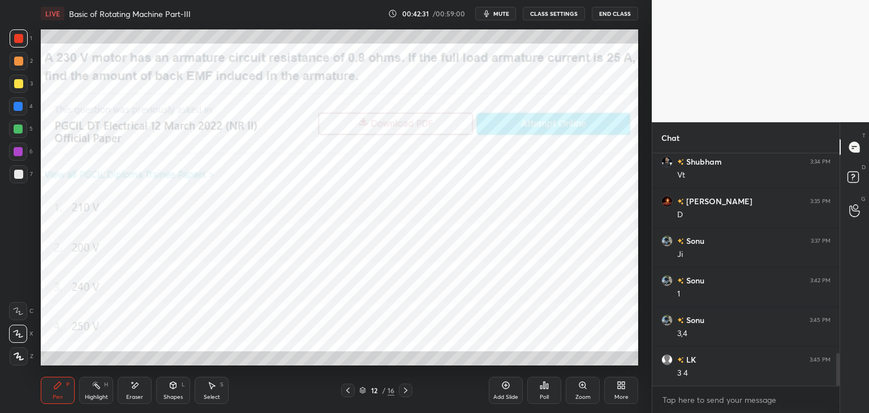
scroll to position [1430, 0]
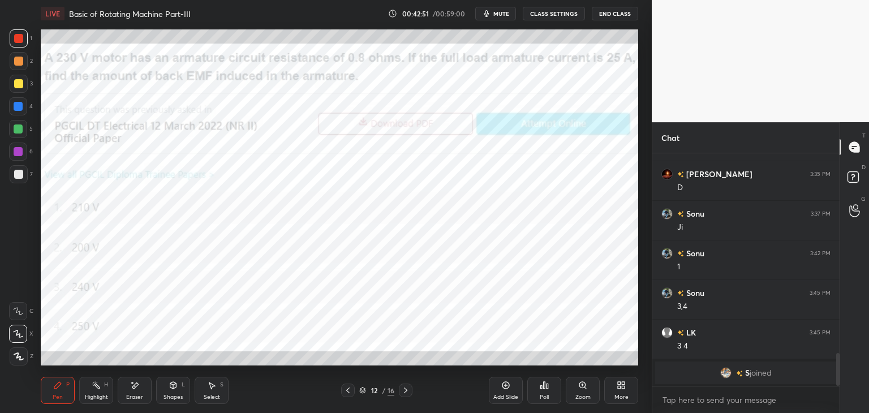
click at [140, 386] on div "Eraser" at bounding box center [135, 390] width 34 height 27
click at [66, 392] on div "Pen P" at bounding box center [58, 390] width 34 height 27
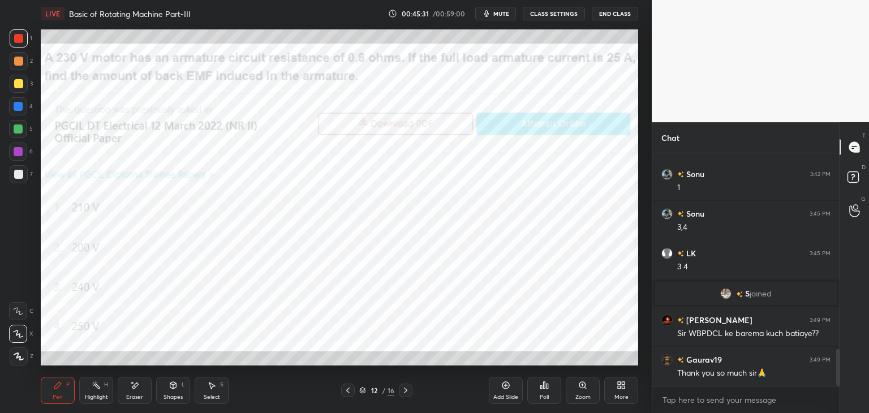
scroll to position [1282, 0]
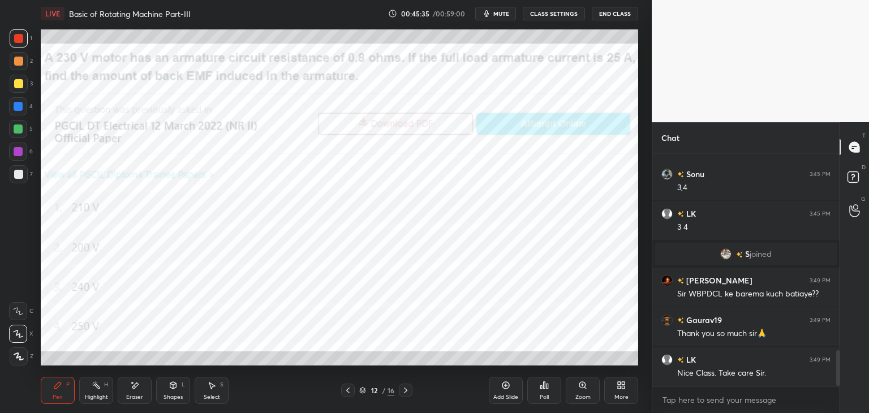
click at [18, 105] on div at bounding box center [18, 106] width 9 height 9
click at [18, 132] on div at bounding box center [18, 128] width 9 height 9
click at [17, 152] on div at bounding box center [18, 151] width 9 height 9
drag, startPoint x: 19, startPoint y: 180, endPoint x: 17, endPoint y: 173, distance: 8.2
click at [19, 180] on div at bounding box center [19, 174] width 18 height 18
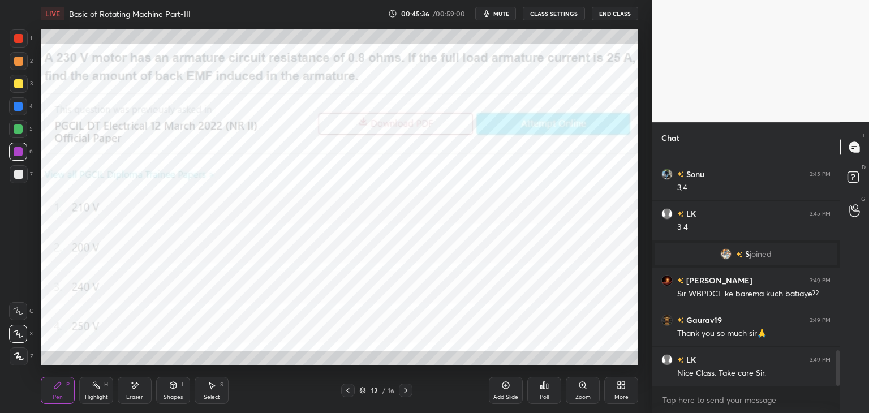
scroll to position [1322, 0]
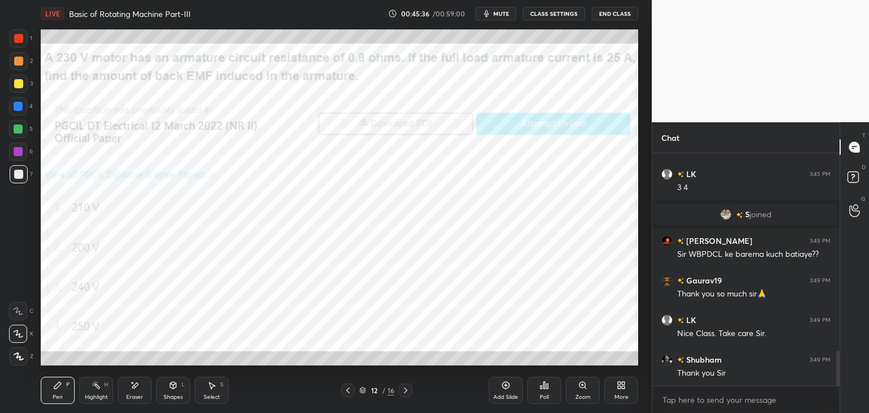
click at [20, 159] on div at bounding box center [18, 152] width 18 height 18
click at [16, 129] on div at bounding box center [18, 128] width 9 height 9
click at [18, 105] on div at bounding box center [18, 106] width 9 height 9
click at [15, 75] on div at bounding box center [19, 84] width 18 height 18
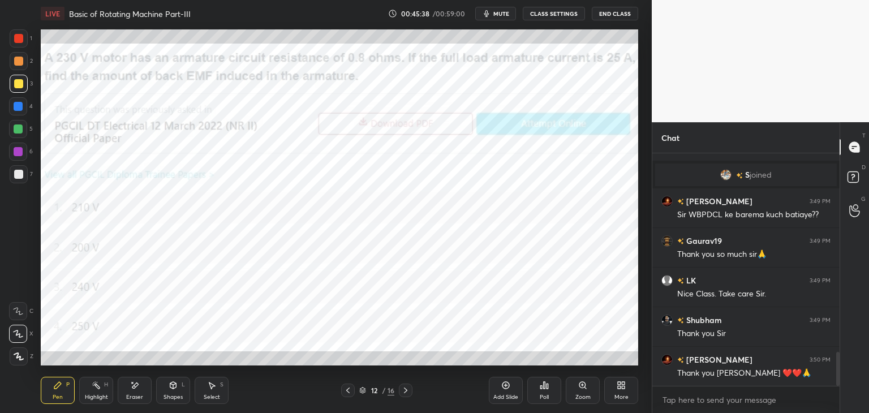
drag, startPoint x: 16, startPoint y: 59, endPoint x: 19, endPoint y: 38, distance: 21.1
click at [16, 59] on div at bounding box center [18, 61] width 9 height 9
click at [20, 37] on div at bounding box center [18, 38] width 9 height 9
click at [23, 40] on div at bounding box center [18, 38] width 9 height 9
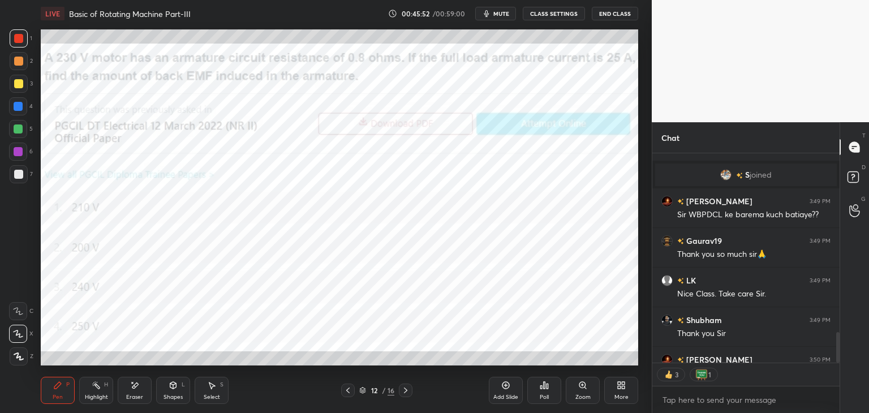
click at [23, 37] on div at bounding box center [19, 38] width 18 height 18
click at [21, 83] on div at bounding box center [18, 83] width 9 height 9
click at [21, 40] on div at bounding box center [18, 38] width 9 height 9
click at [499, 13] on span "mute" at bounding box center [501, 14] width 16 height 8
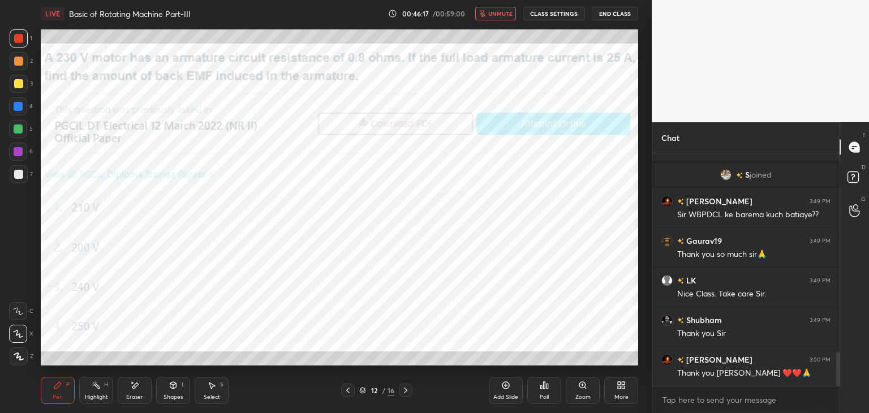
click at [608, 13] on button "End Class" at bounding box center [615, 14] width 46 height 14
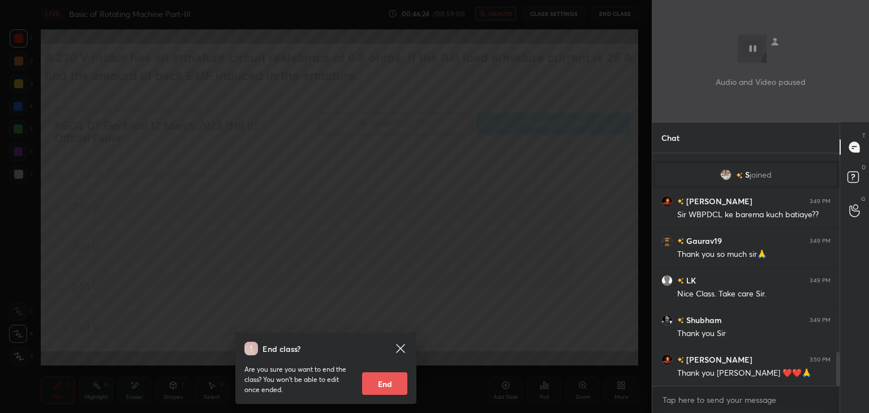
click at [386, 385] on button "End" at bounding box center [384, 383] width 45 height 23
type textarea "x"
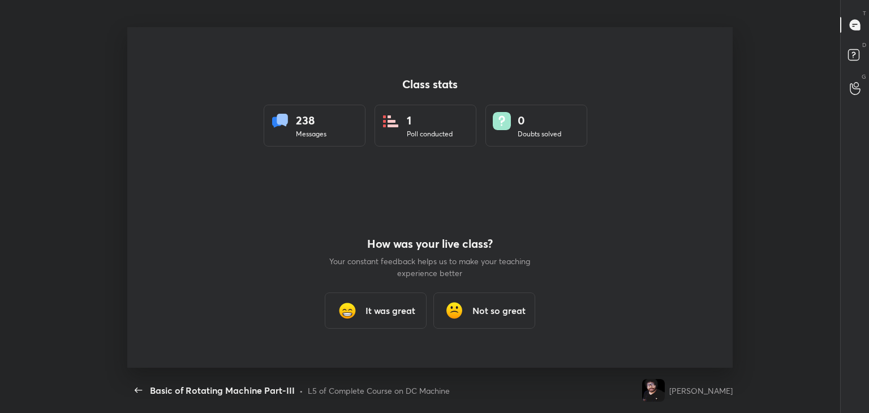
scroll to position [341, 860]
drag, startPoint x: 377, startPoint y: 313, endPoint x: 373, endPoint y: 323, distance: 10.4
click at [377, 313] on h3 "It was great" at bounding box center [391, 311] width 50 height 14
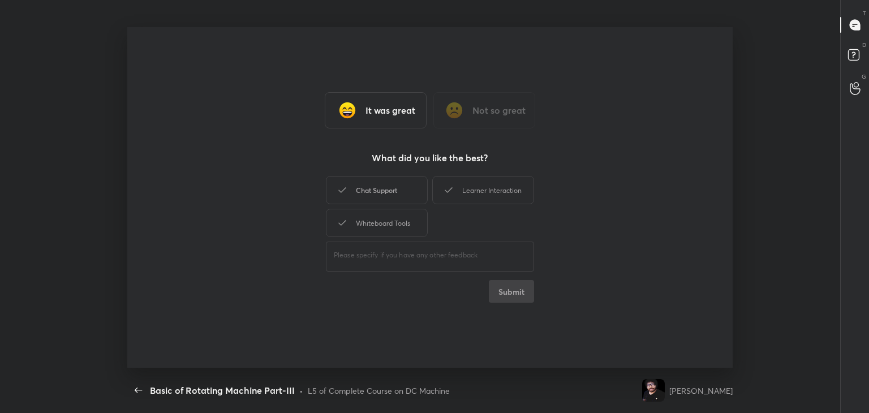
click at [378, 195] on div "Chat Support" at bounding box center [377, 190] width 102 height 28
drag, startPoint x: 378, startPoint y: 214, endPoint x: 433, endPoint y: 206, distance: 55.5
click at [380, 213] on div "Whiteboard Tools" at bounding box center [377, 223] width 102 height 28
click at [473, 192] on div "Learner Interaction" at bounding box center [483, 190] width 102 height 28
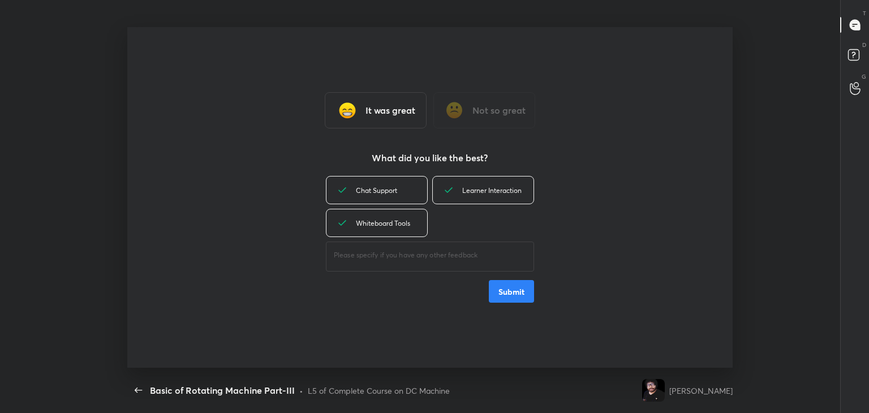
click at [518, 288] on button "Submit" at bounding box center [511, 291] width 45 height 23
